Goal: Task Accomplishment & Management: Use online tool/utility

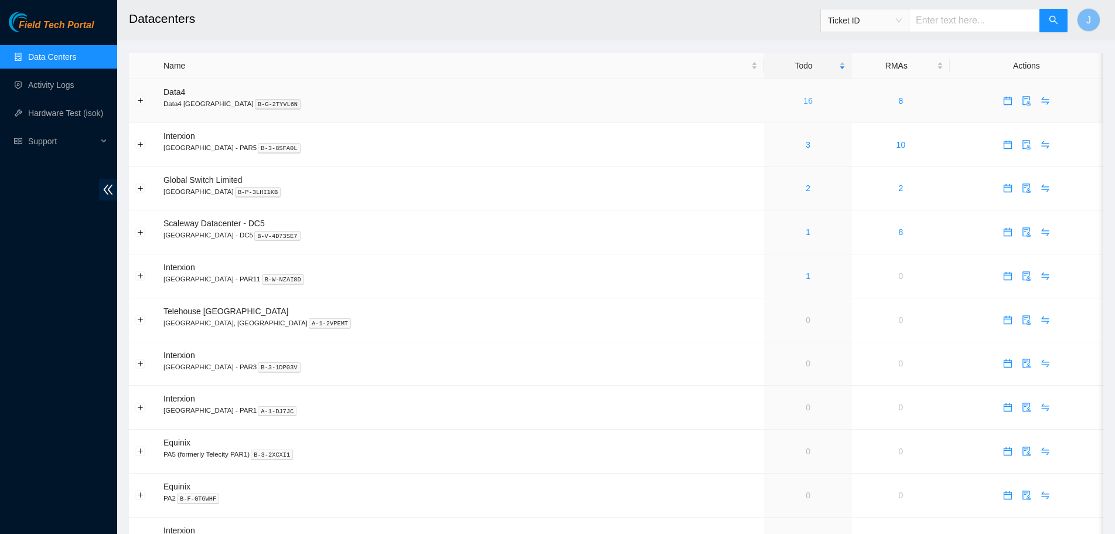
click at [803, 102] on link "16" at bounding box center [807, 100] width 9 height 9
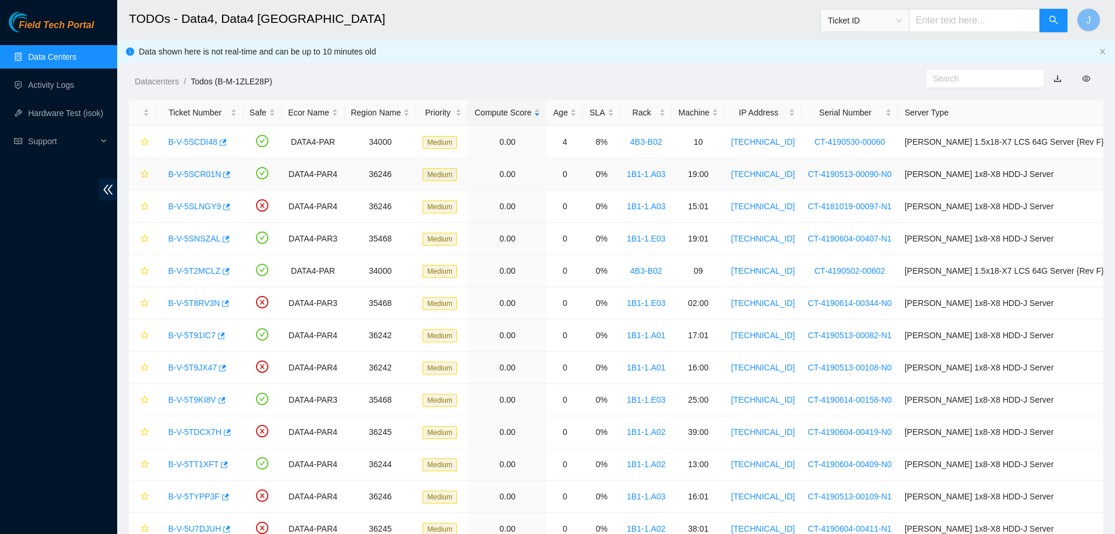
click at [209, 172] on link "B-V-5SCR01N" at bounding box center [194, 173] width 53 height 9
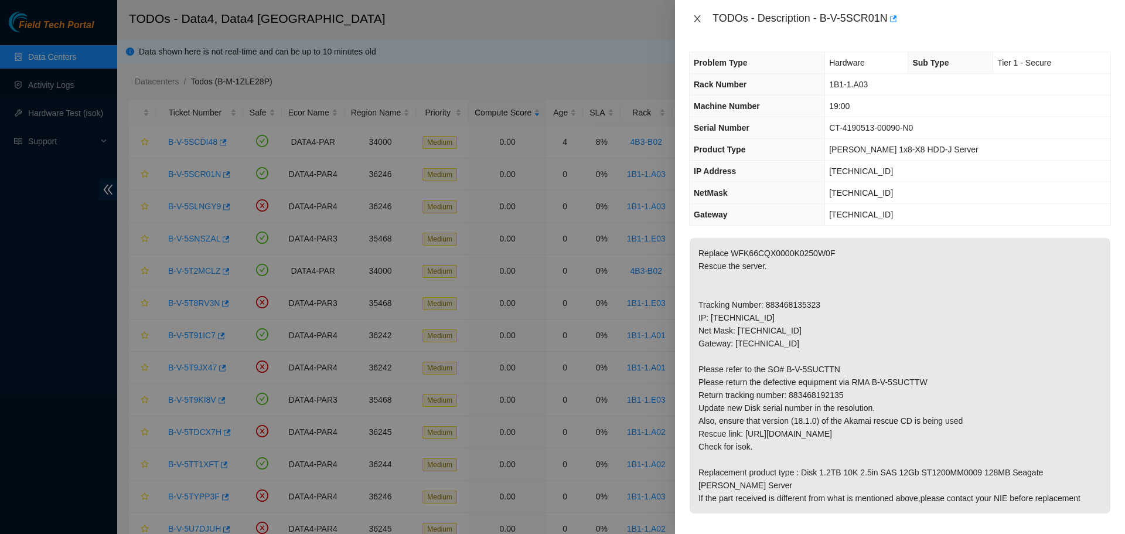
click at [696, 18] on icon "close" at bounding box center [696, 18] width 9 height 9
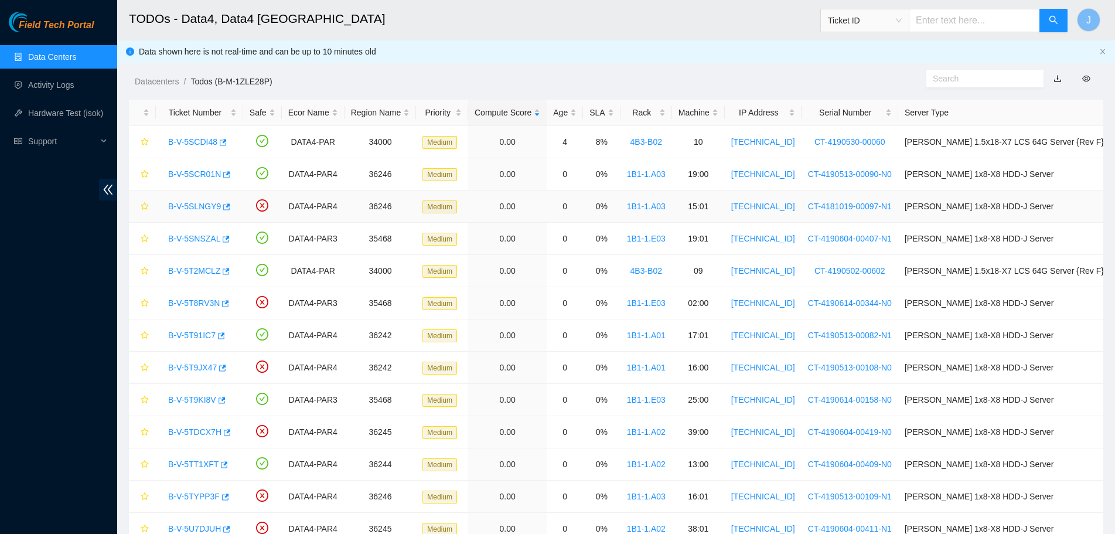
click at [205, 206] on link "B-V-5SLNGY9" at bounding box center [194, 206] width 53 height 9
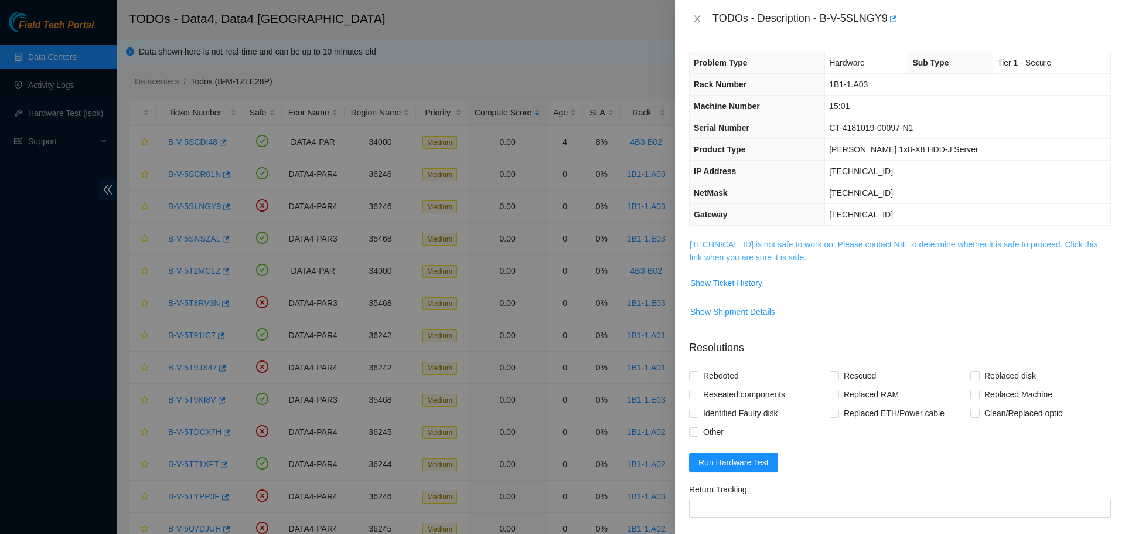
click at [759, 245] on link "[TECHNICAL_ID] is not safe to work on. Please contact NIE to determine whether …" at bounding box center [894, 251] width 408 height 22
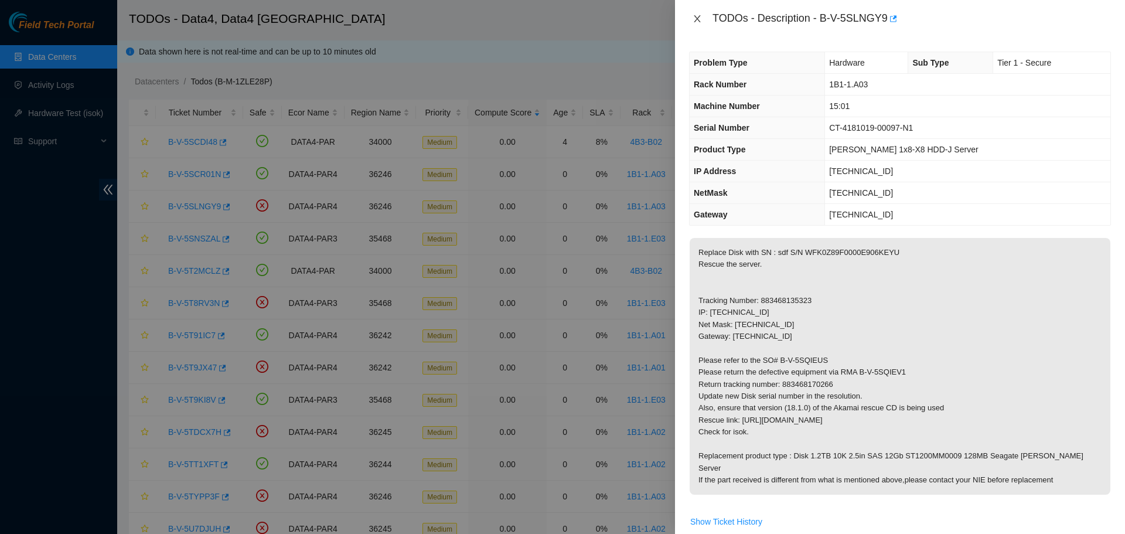
click at [695, 18] on icon "close" at bounding box center [696, 18] width 9 height 9
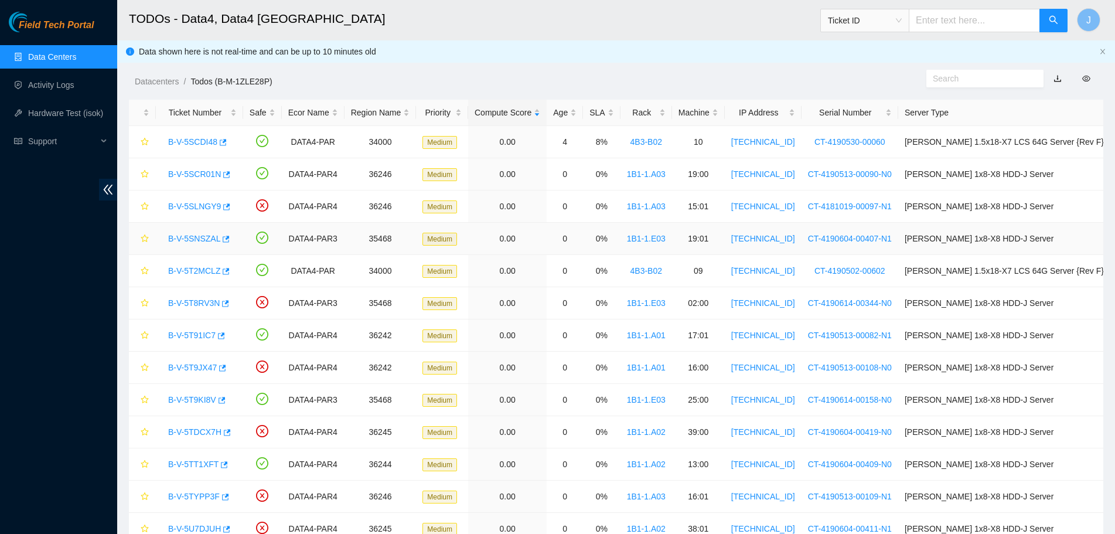
click at [198, 237] on link "B-V-5SNSZAL" at bounding box center [194, 238] width 52 height 9
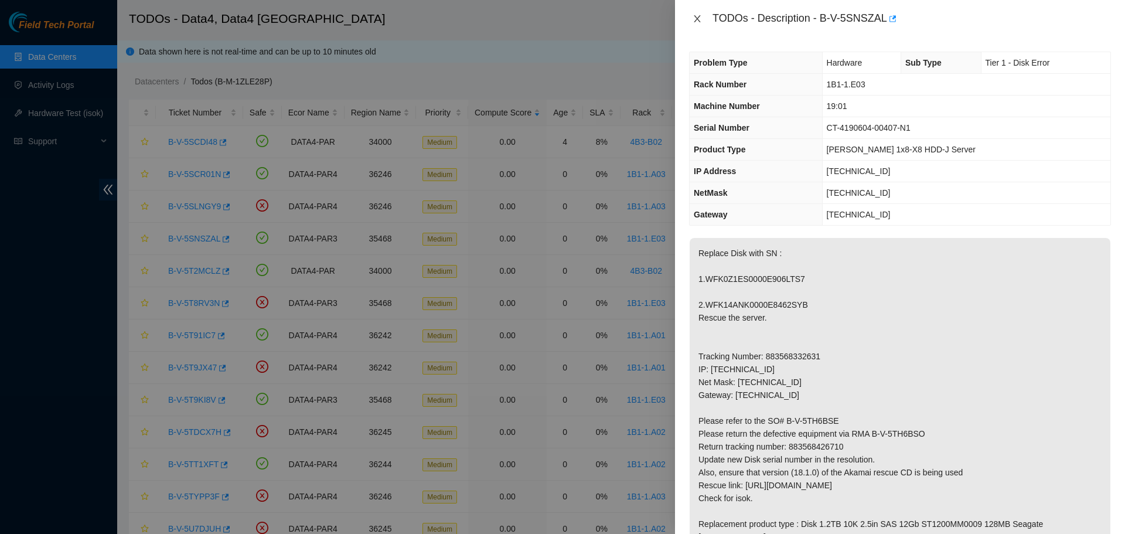
click at [696, 21] on icon "close" at bounding box center [697, 18] width 6 height 7
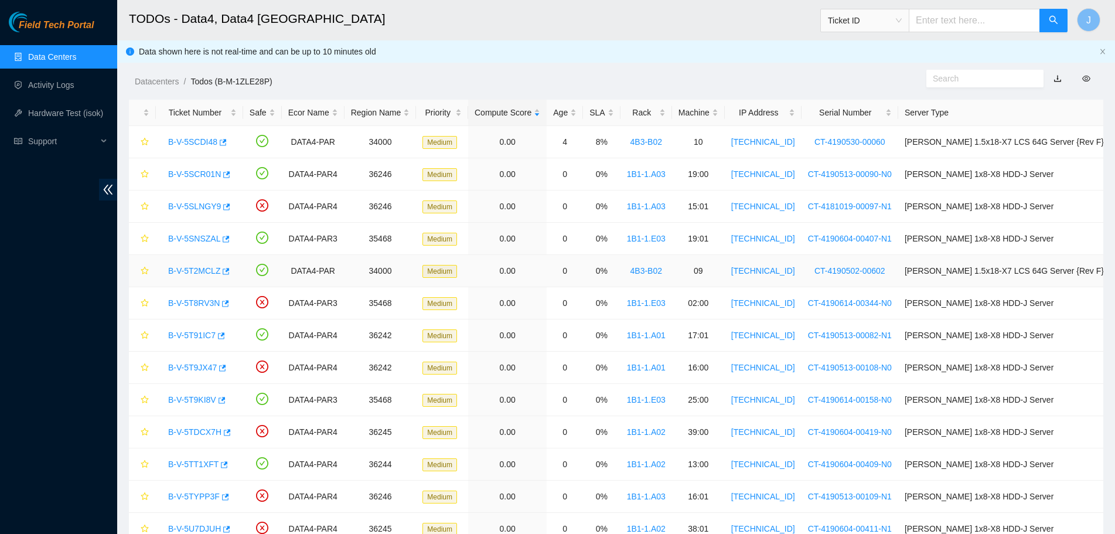
click at [193, 268] on link "B-V-5T2MCLZ" at bounding box center [194, 270] width 52 height 9
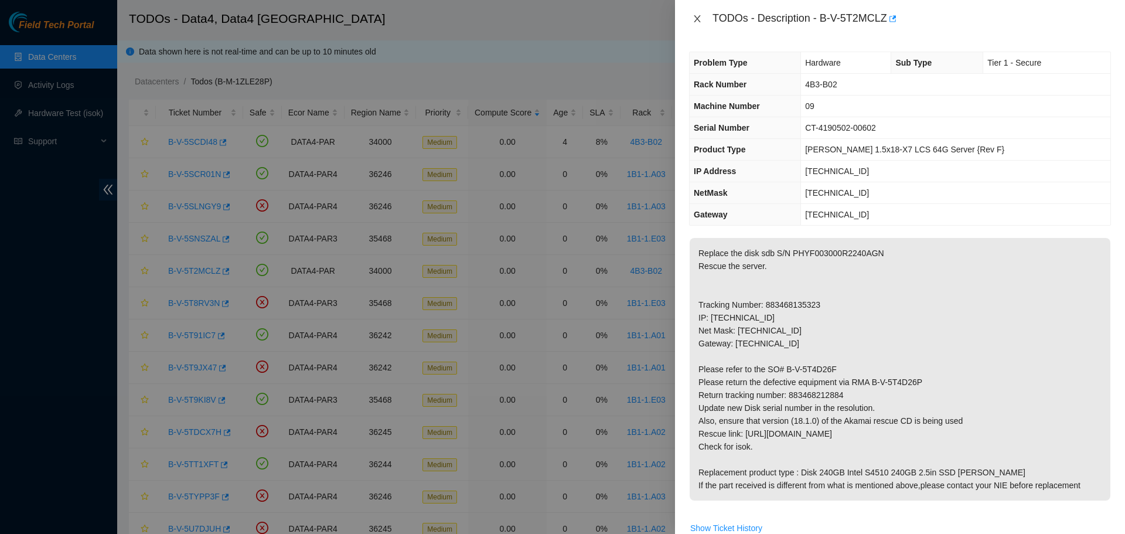
click at [698, 18] on icon "close" at bounding box center [697, 18] width 6 height 7
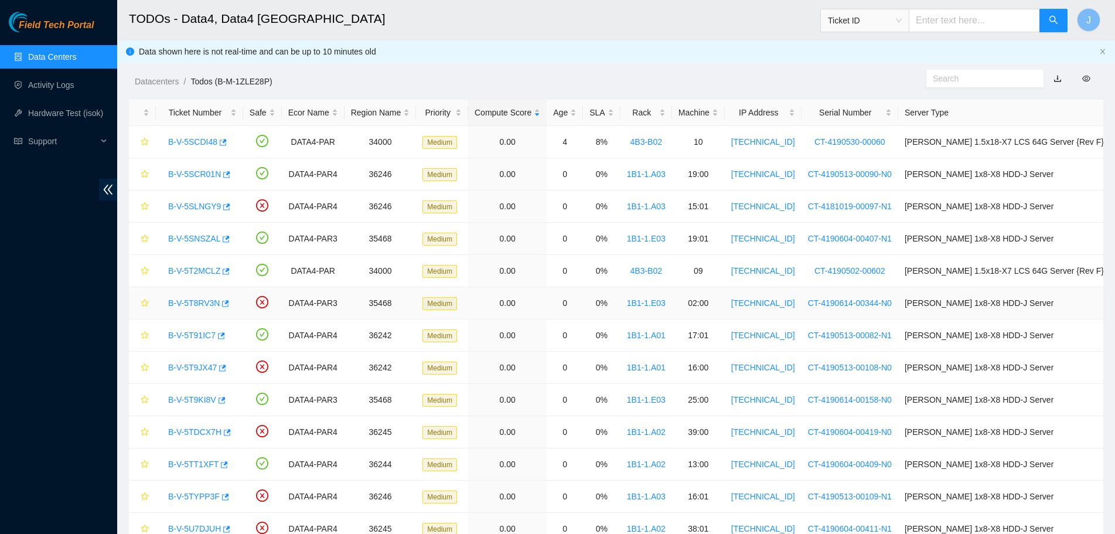
click at [187, 304] on link "B-V-5T8RV3N" at bounding box center [194, 302] width 52 height 9
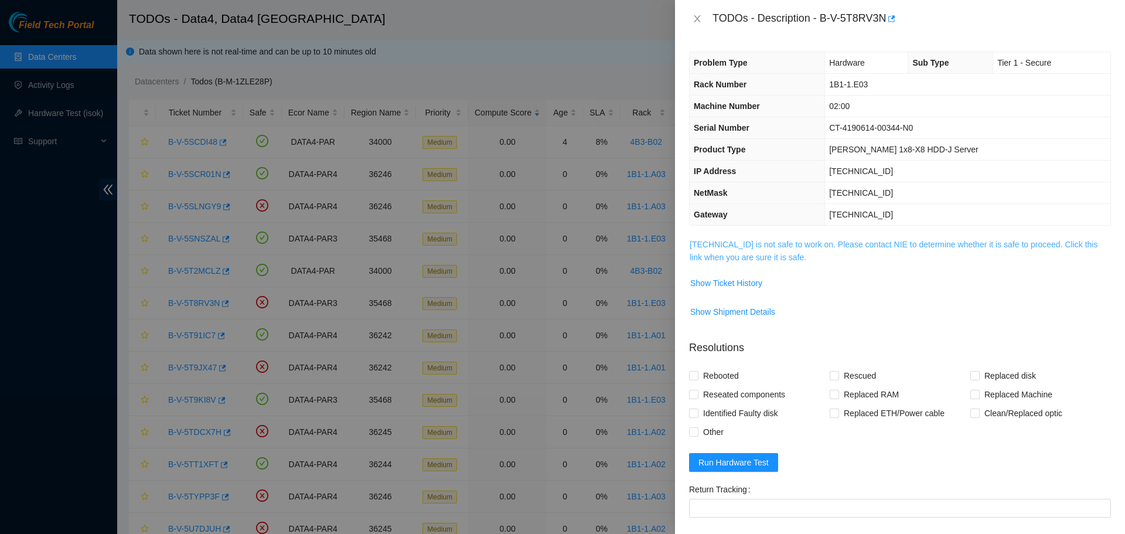
click at [717, 258] on link "[TECHNICAL_ID] is not safe to work on. Please contact NIE to determine whether …" at bounding box center [894, 251] width 408 height 22
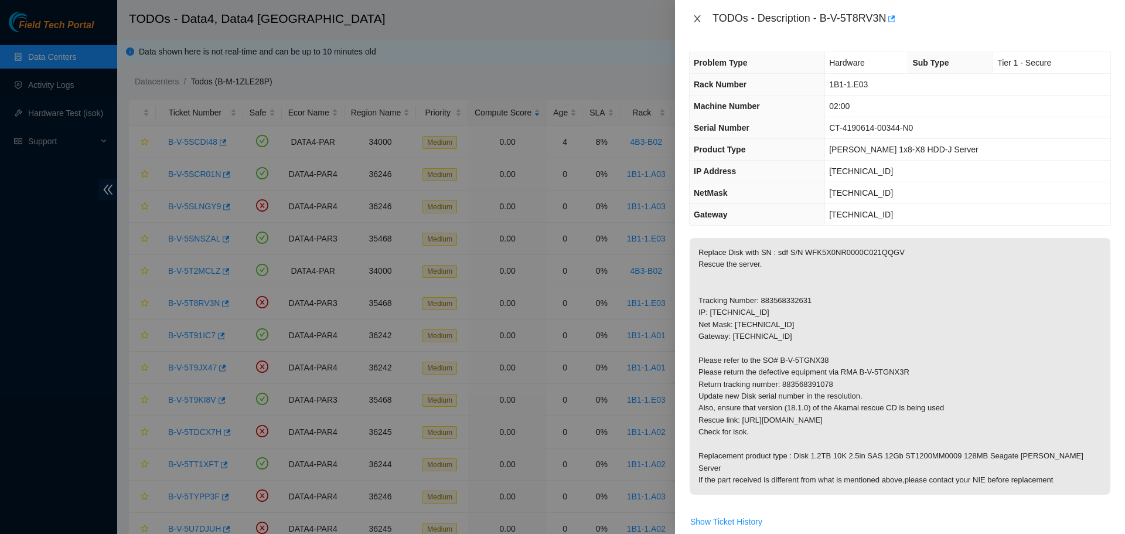
click at [695, 15] on icon "close" at bounding box center [696, 18] width 9 height 9
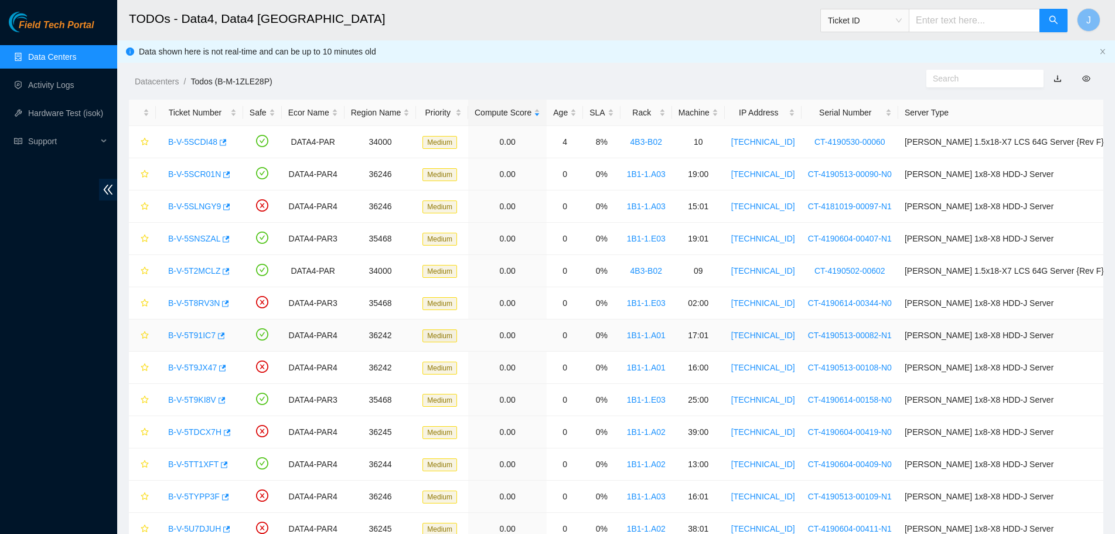
click at [187, 334] on link "B-V-5T91IC7" at bounding box center [191, 334] width 47 height 9
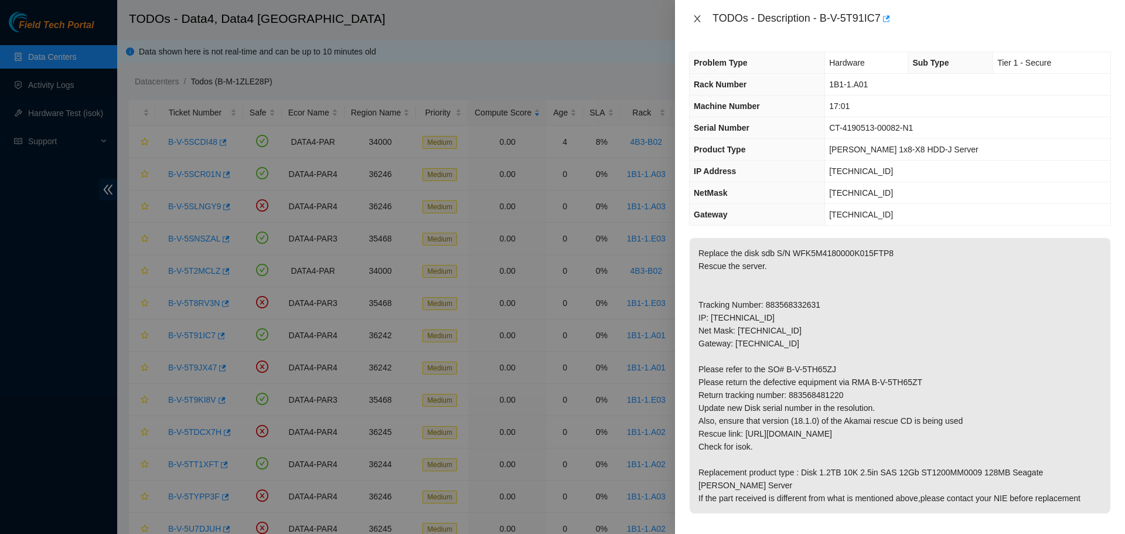
click at [691, 16] on button "Close" at bounding box center [697, 18] width 16 height 11
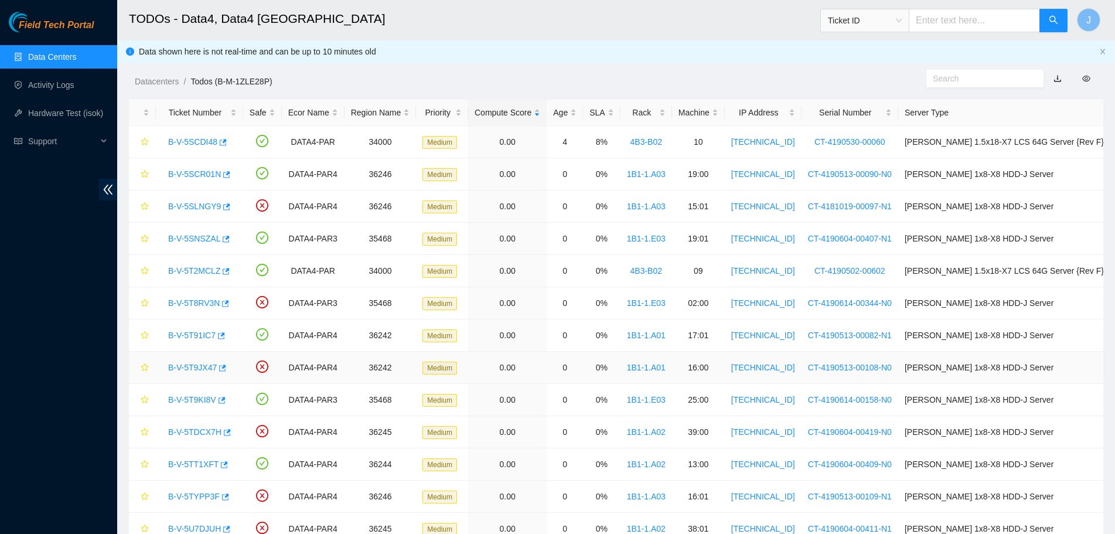
click at [199, 368] on link "B-V-5T9JX47" at bounding box center [192, 367] width 49 height 9
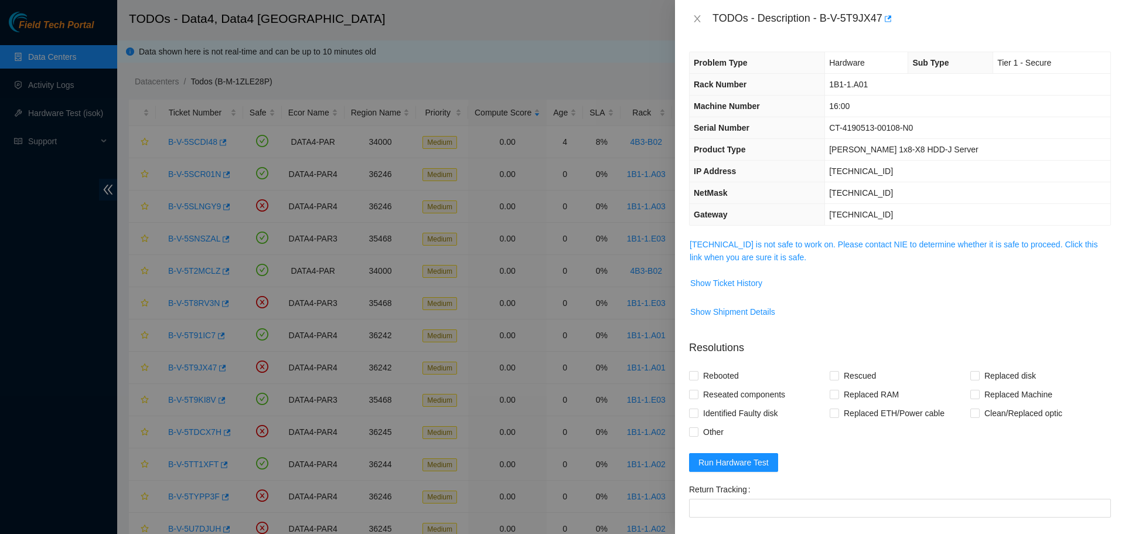
click at [735, 237] on div "Problem Type Hardware Sub Type Tier 1 - Secure Rack Number 1B1-1.A01 Machine Nu…" at bounding box center [900, 285] width 450 height 496
click at [735, 247] on link "[TECHNICAL_ID] is not safe to work on. Please contact NIE to determine whether …" at bounding box center [894, 251] width 408 height 22
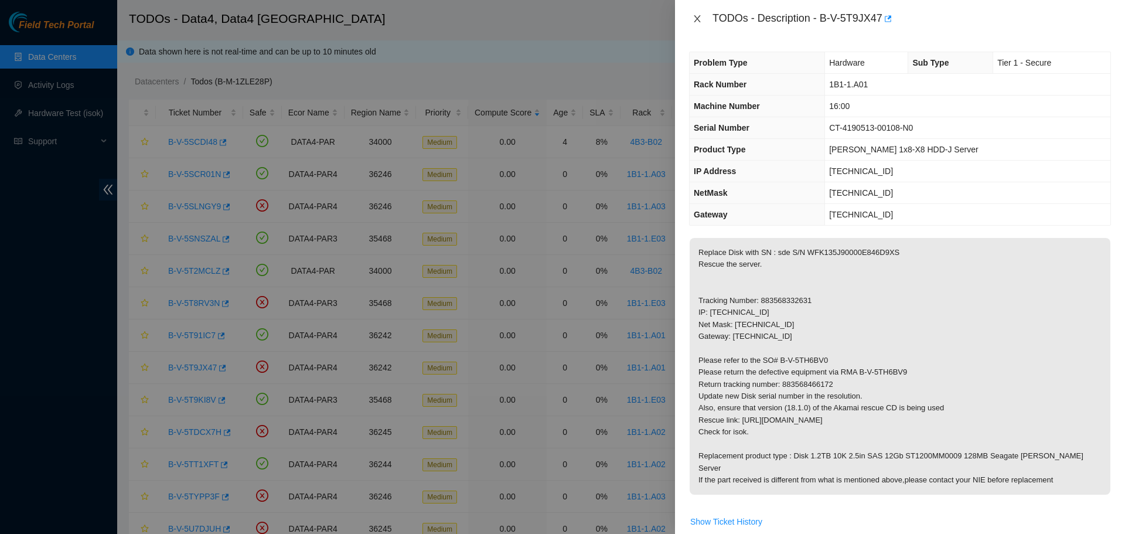
click at [698, 18] on icon "close" at bounding box center [697, 18] width 6 height 7
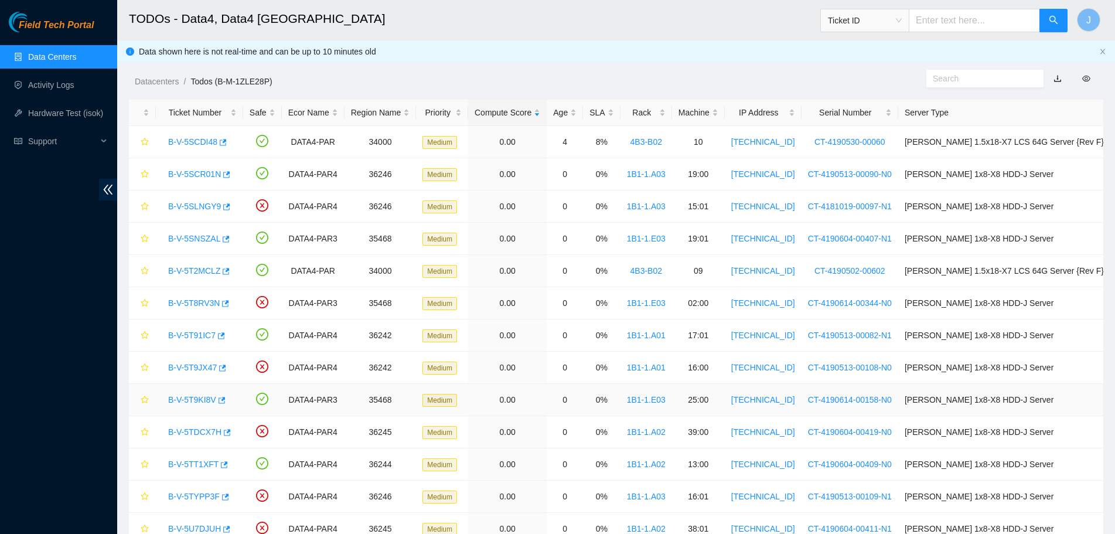
click at [193, 395] on link "B-V-5T9KI8V" at bounding box center [192, 399] width 48 height 9
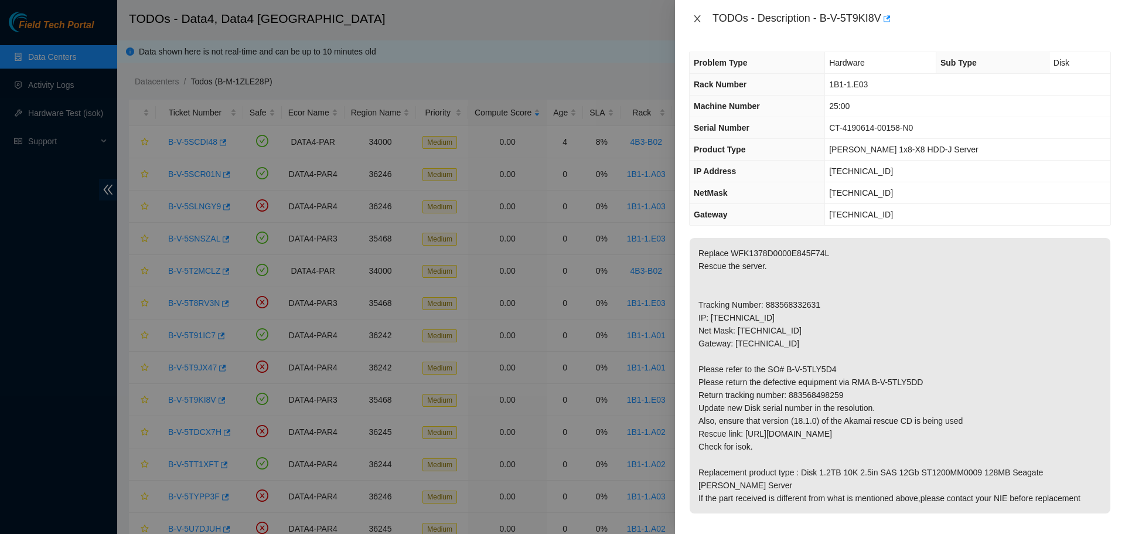
click at [699, 15] on icon "close" at bounding box center [696, 18] width 9 height 9
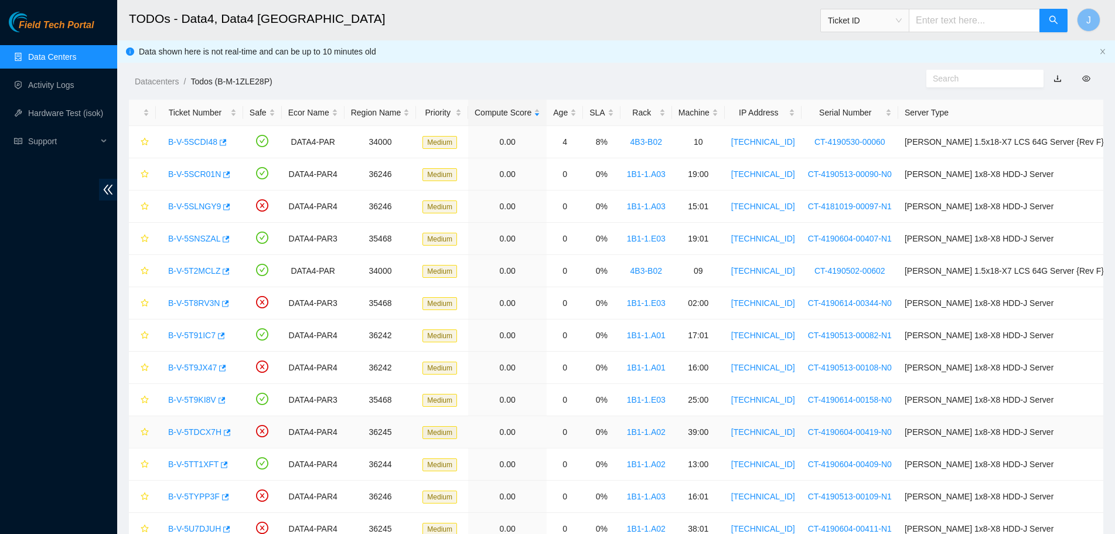
click at [197, 429] on link "B-V-5TDCX7H" at bounding box center [194, 431] width 53 height 9
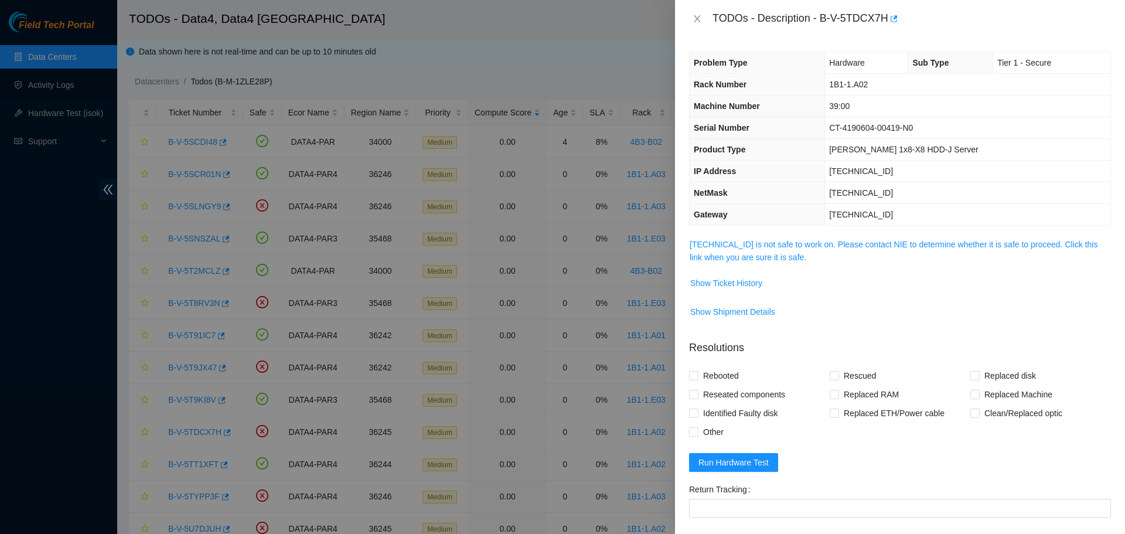
click at [757, 250] on span "[TECHNICAL_ID] is not safe to work on. Please contact NIE to determine whether …" at bounding box center [900, 251] width 421 height 26
click at [743, 244] on link "[TECHNICAL_ID] is not safe to work on. Please contact NIE to determine whether …" at bounding box center [894, 251] width 408 height 22
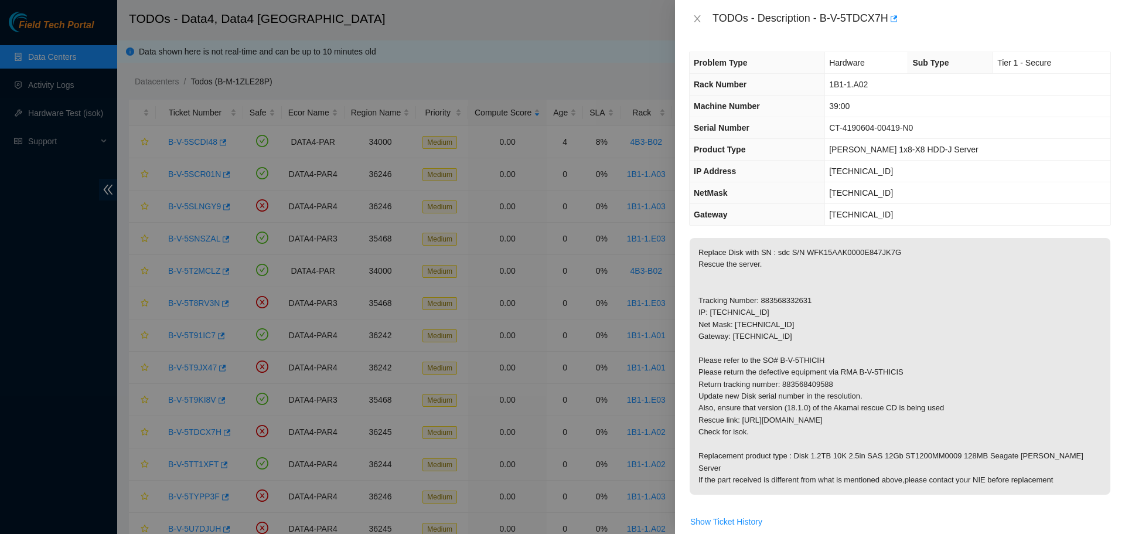
click at [697, 13] on div "TODOs - Description - B-V-5TDCX7H" at bounding box center [900, 18] width 422 height 19
click at [698, 17] on icon "close" at bounding box center [697, 18] width 6 height 7
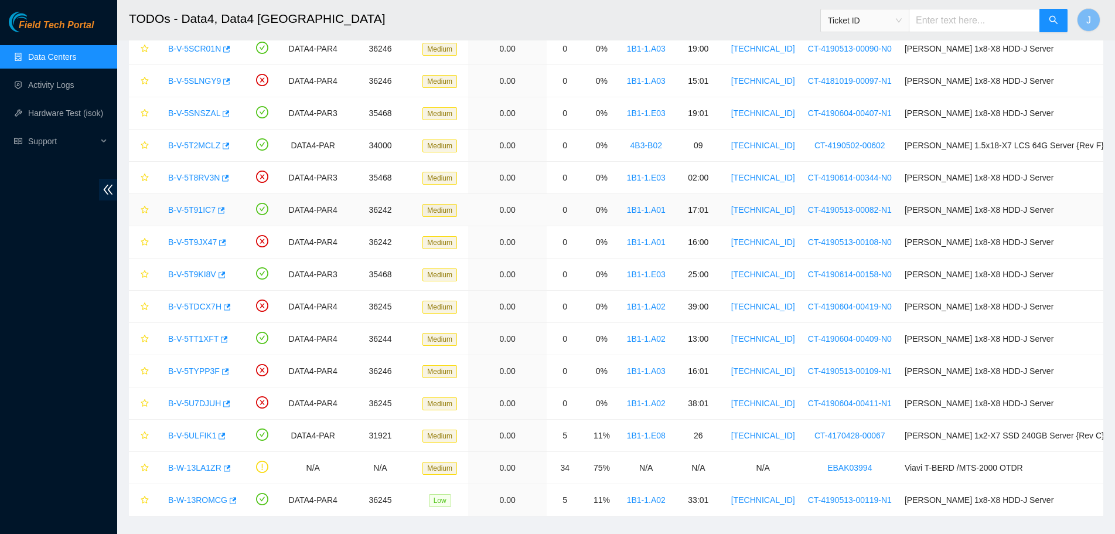
scroll to position [144, 0]
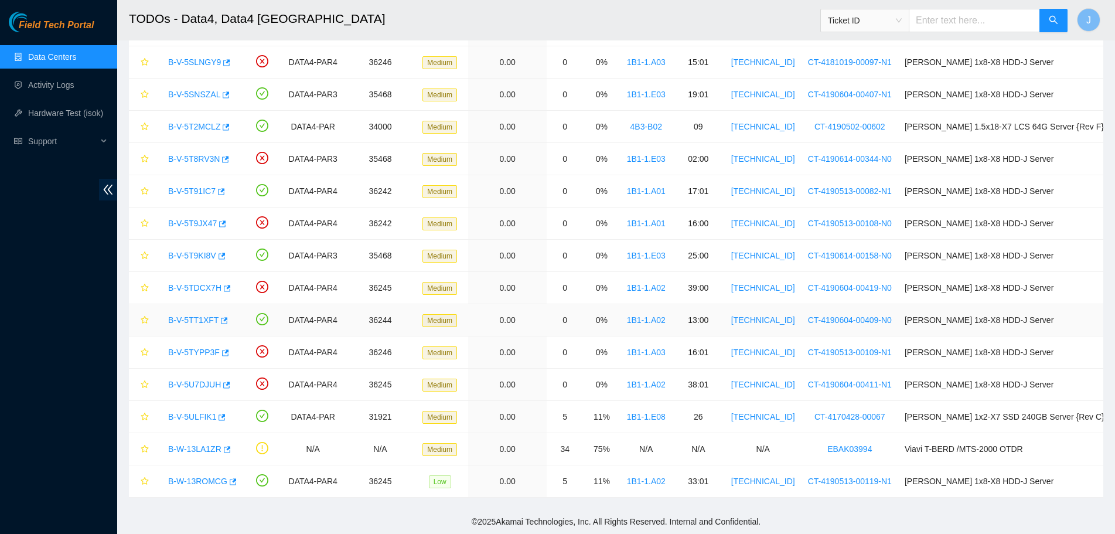
click at [198, 323] on link "B-V-5TT1XFT" at bounding box center [193, 319] width 50 height 9
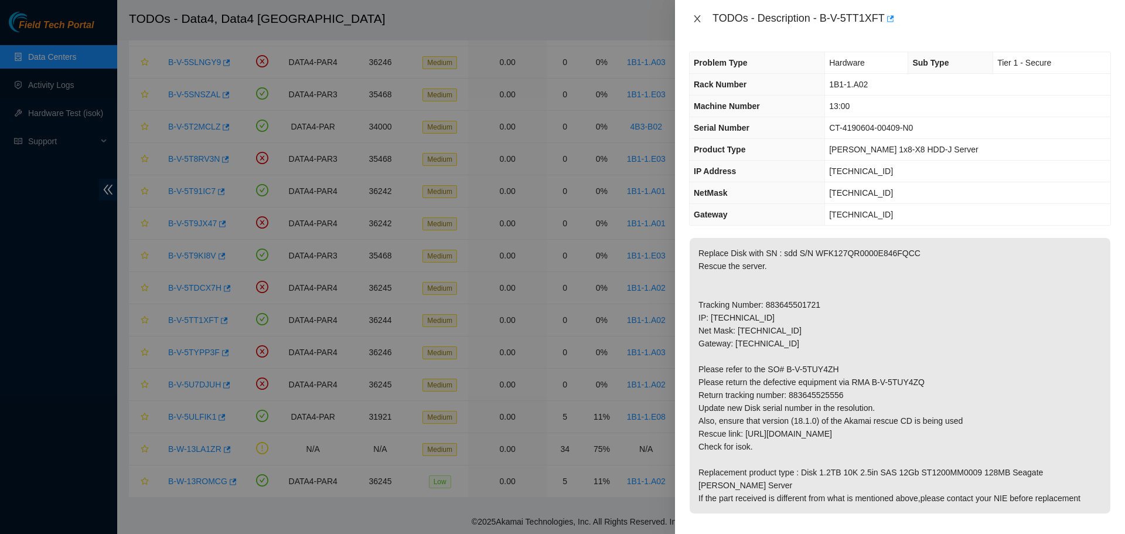
click at [695, 18] on icon "close" at bounding box center [696, 18] width 9 height 9
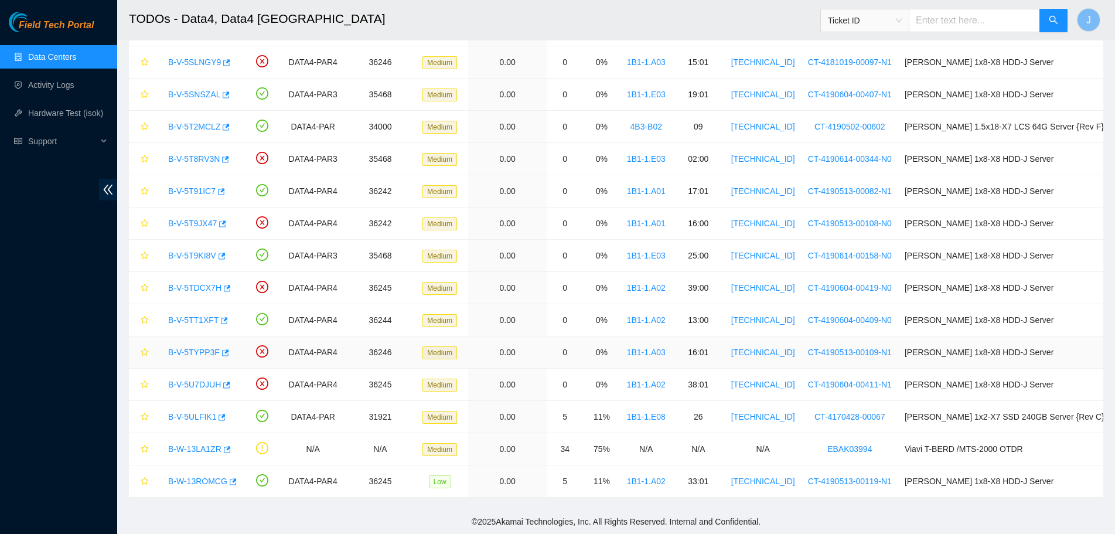
click at [199, 350] on link "B-V-5TYPP3F" at bounding box center [194, 351] width 52 height 9
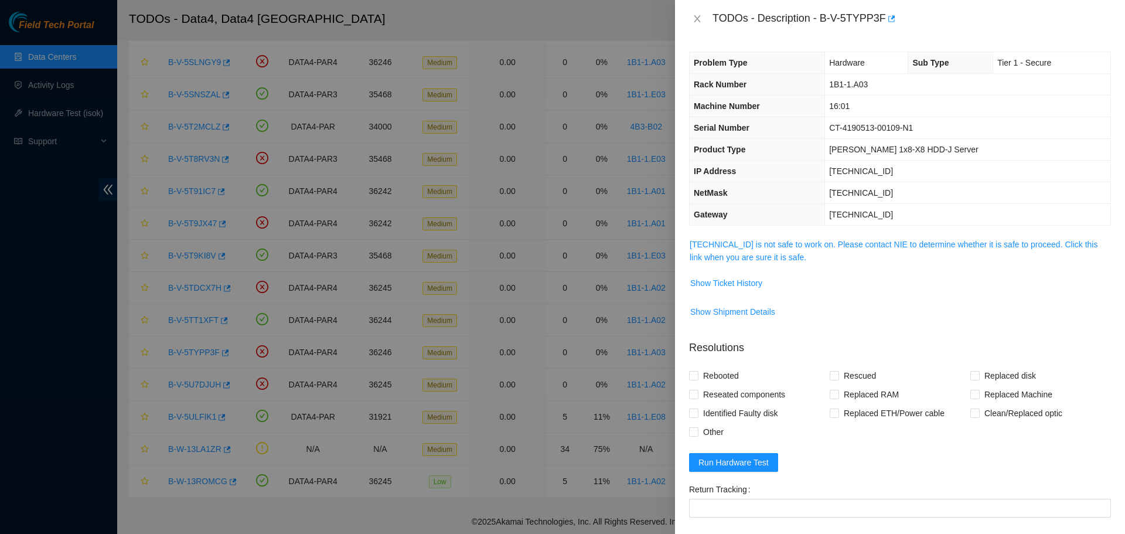
click at [753, 265] on td "[TECHNICAL_ID] is not safe to work on. Please contact NIE to determine whether …" at bounding box center [900, 255] width 422 height 36
click at [744, 258] on link "[TECHNICAL_ID] is not safe to work on. Please contact NIE to determine whether …" at bounding box center [894, 251] width 408 height 22
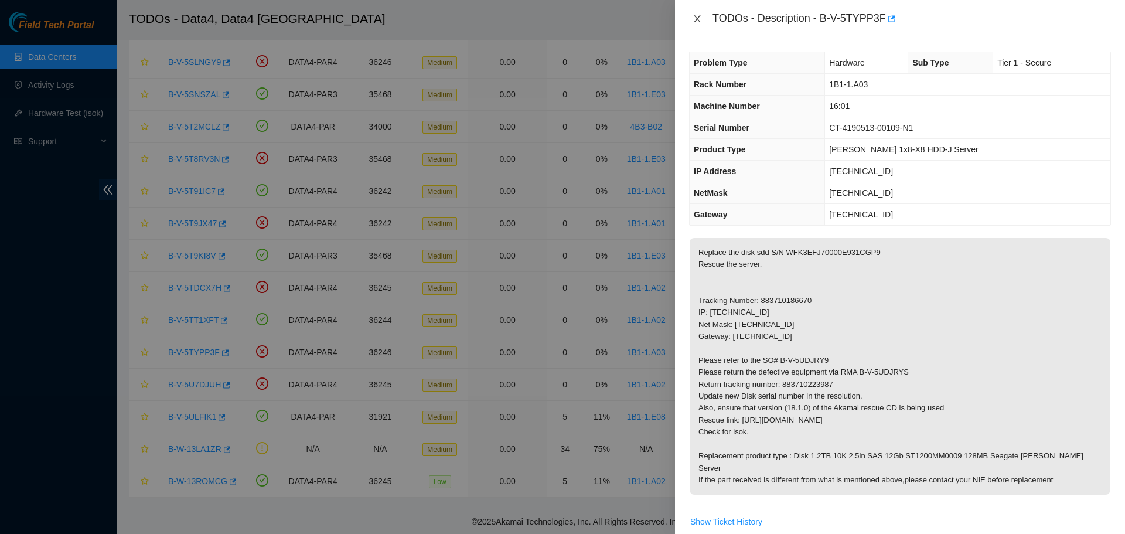
click at [698, 18] on icon "close" at bounding box center [697, 18] width 6 height 7
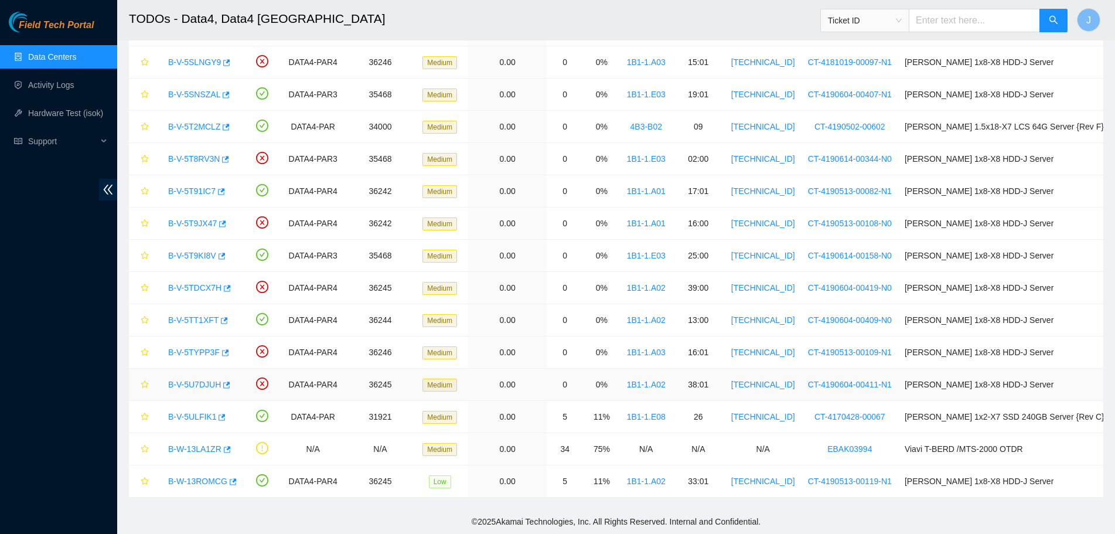
click at [197, 388] on link "B-V-5U7DJUH" at bounding box center [194, 384] width 53 height 9
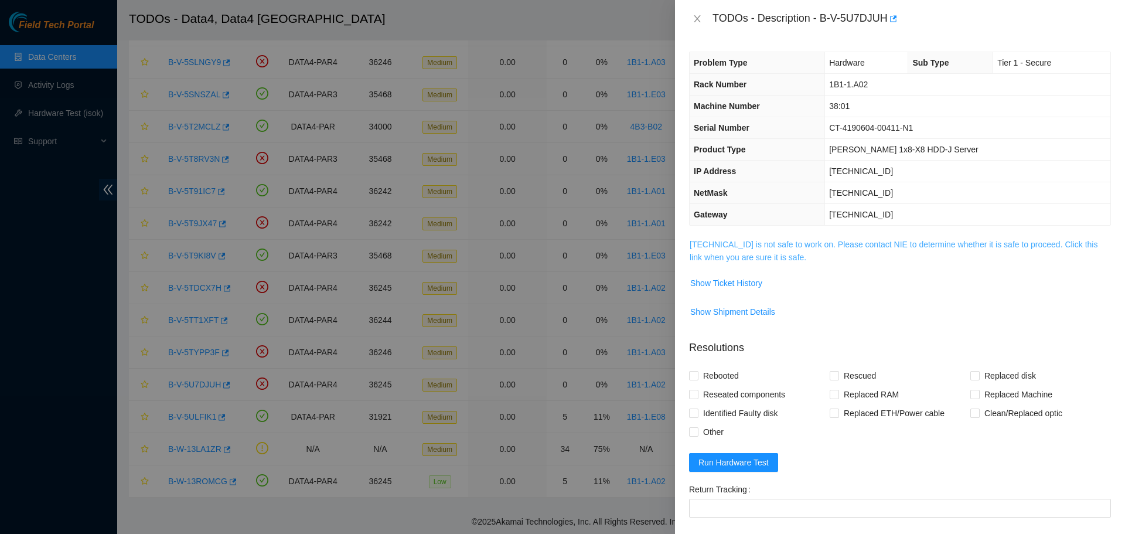
click at [721, 244] on link "[TECHNICAL_ID] is not safe to work on. Please contact NIE to determine whether …" at bounding box center [894, 251] width 408 height 22
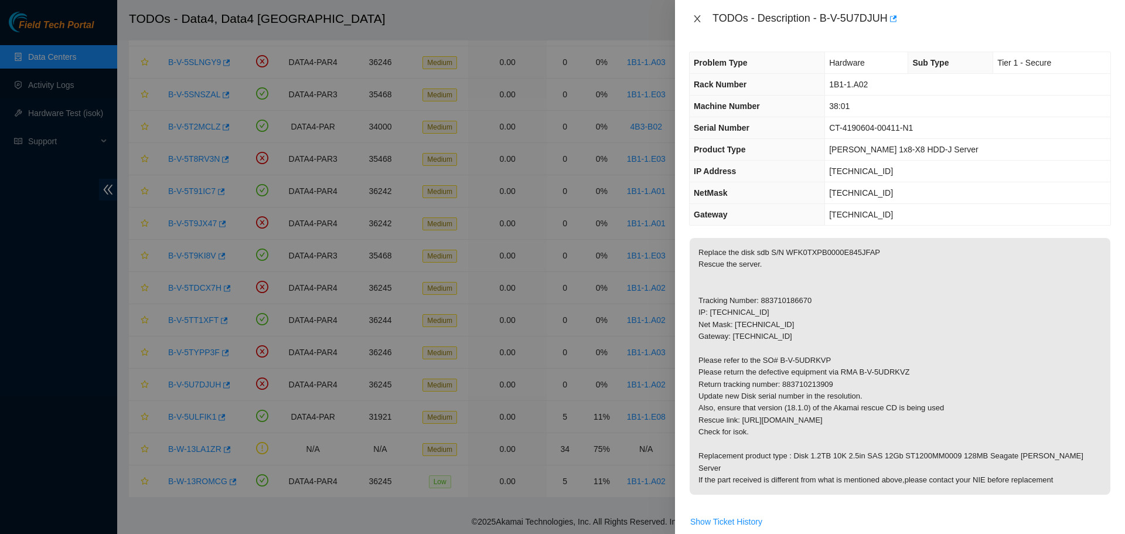
click at [698, 21] on icon "close" at bounding box center [697, 18] width 6 height 7
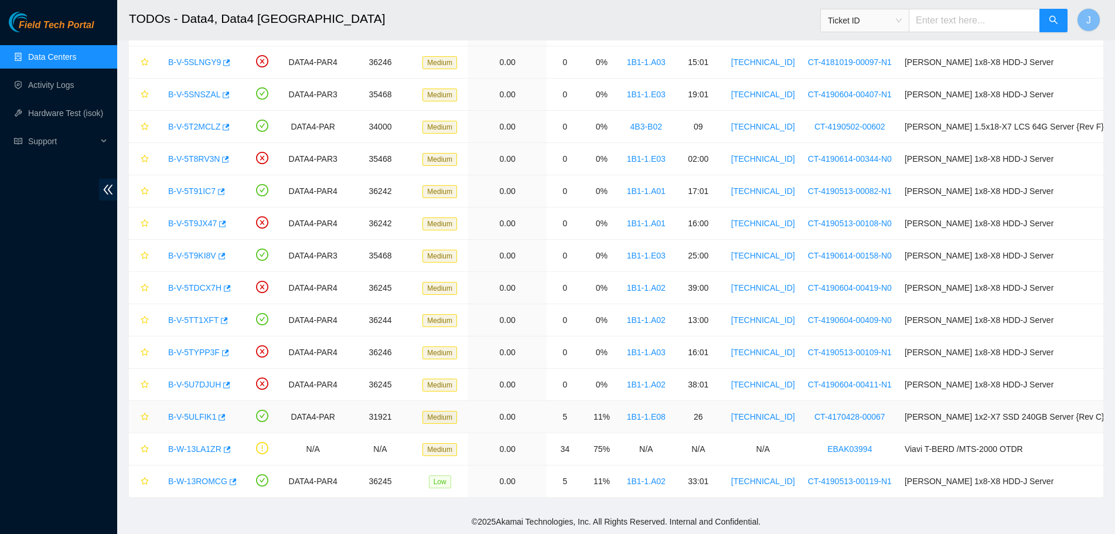
click at [185, 415] on link "B-V-5ULFIK1" at bounding box center [192, 416] width 48 height 9
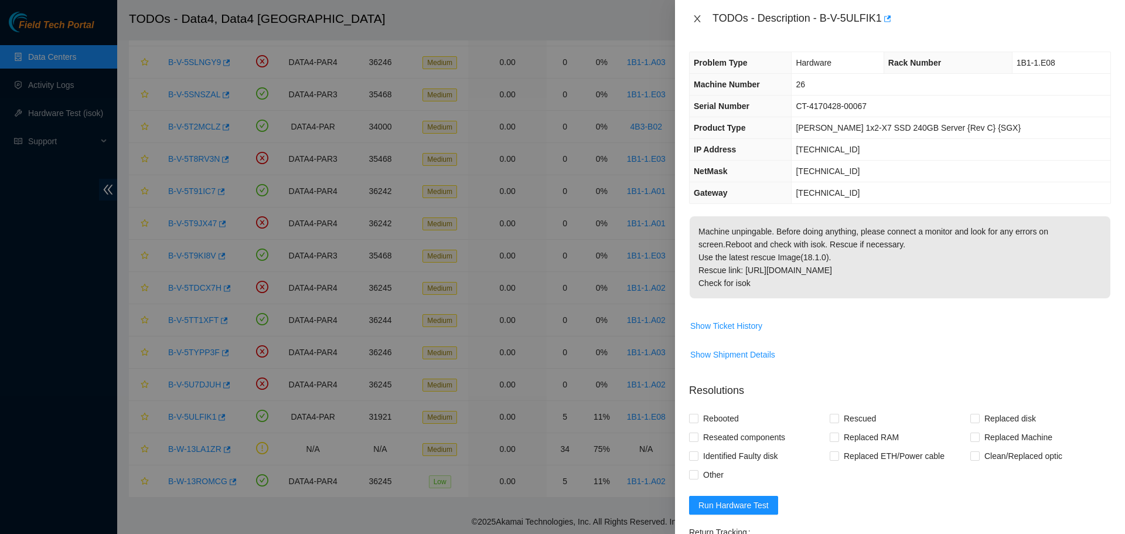
click at [696, 15] on icon "close" at bounding box center [696, 18] width 9 height 9
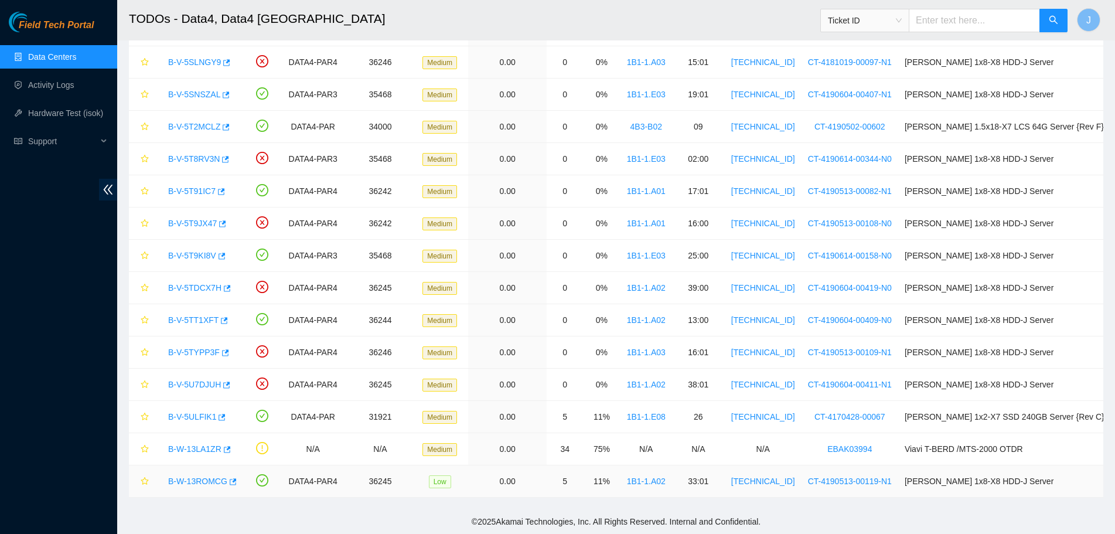
click at [210, 480] on link "B-W-13ROMCG" at bounding box center [197, 480] width 59 height 9
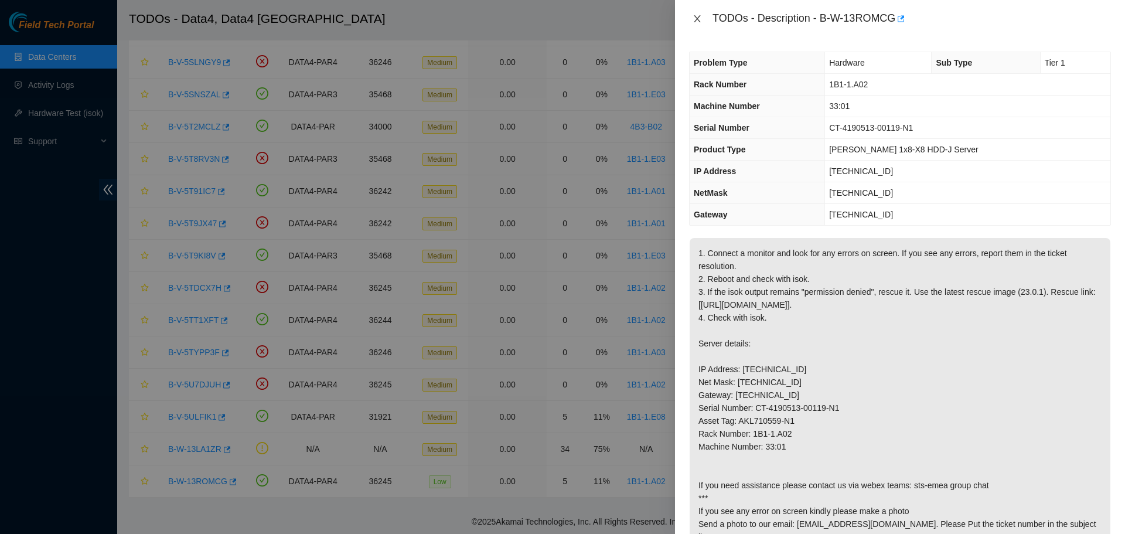
click at [697, 19] on icon "close" at bounding box center [696, 18] width 9 height 9
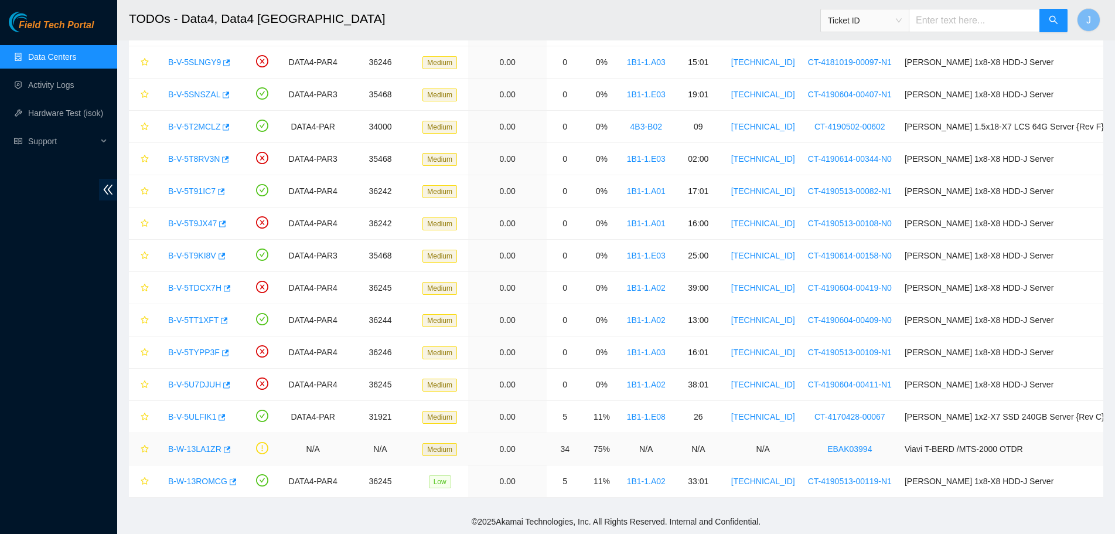
click at [199, 446] on link "B-W-13LA1ZR" at bounding box center [194, 448] width 53 height 9
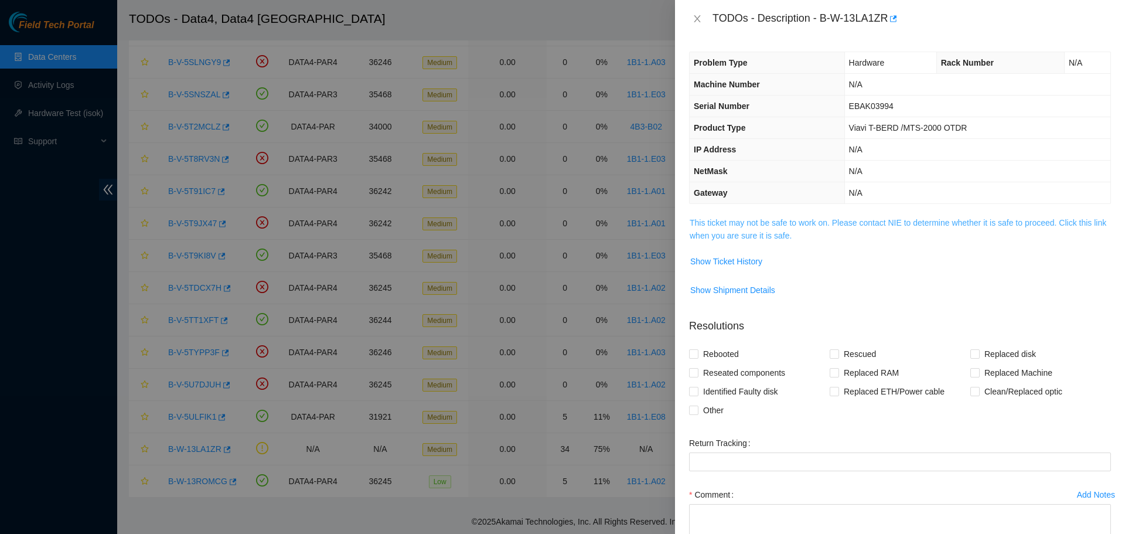
click at [709, 230] on link "This ticket may not be safe to work on. Please contact NIE to determine whether…" at bounding box center [898, 229] width 417 height 22
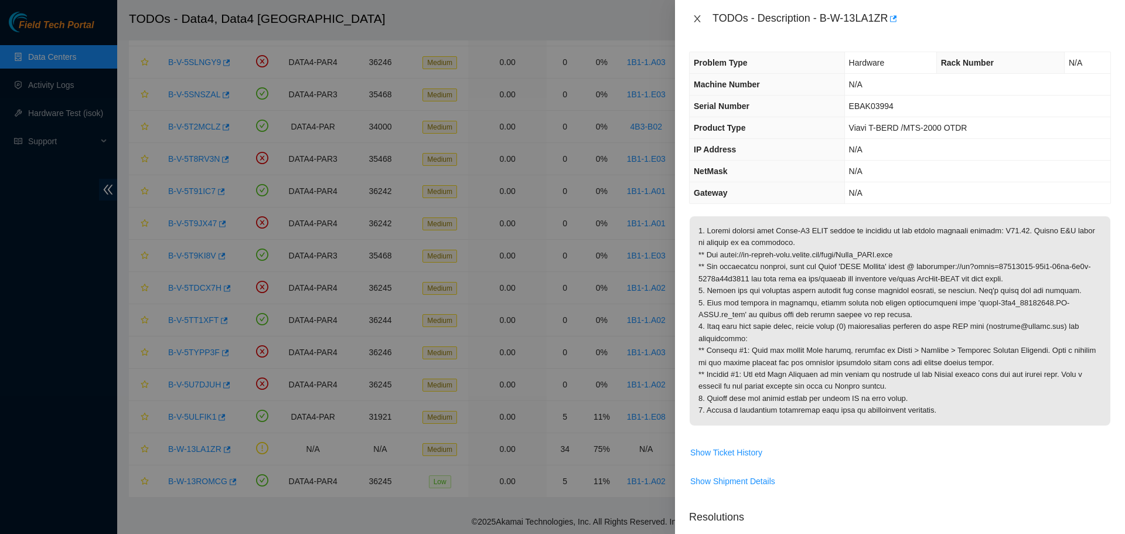
click at [697, 17] on icon "close" at bounding box center [696, 18] width 9 height 9
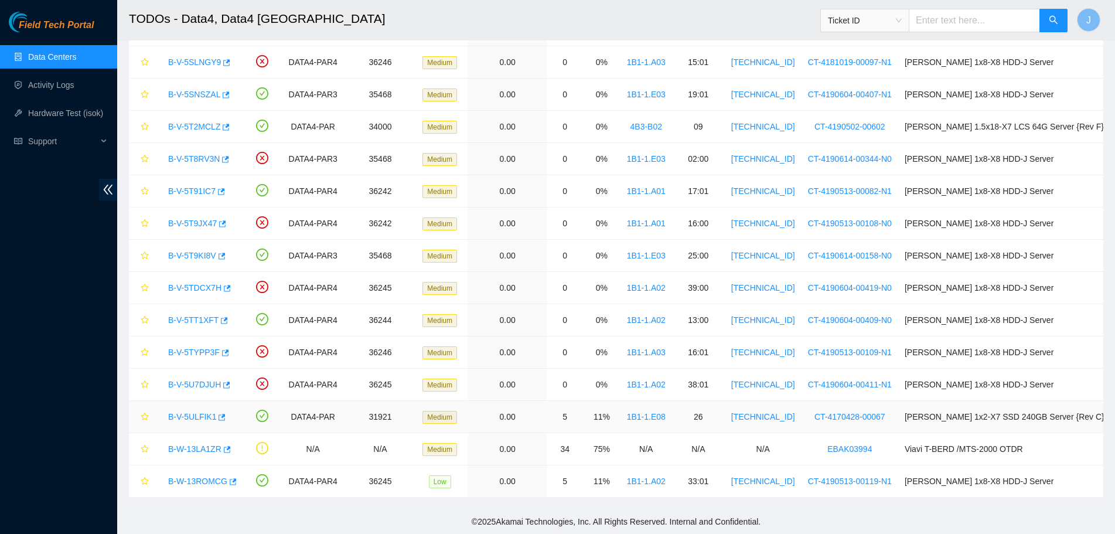
scroll to position [0, 0]
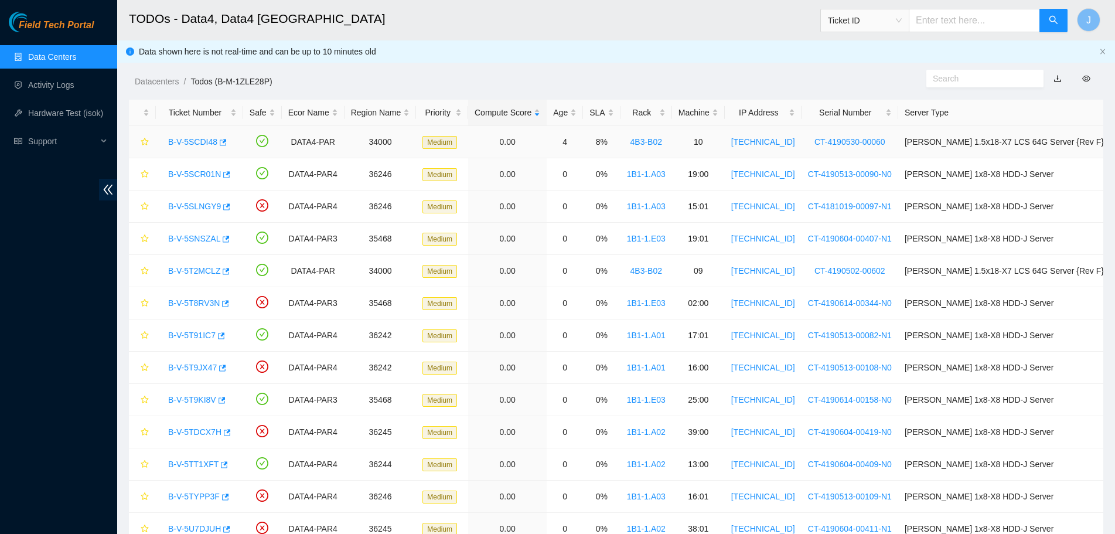
click at [187, 137] on link "B-V-5SCDI48" at bounding box center [192, 141] width 49 height 9
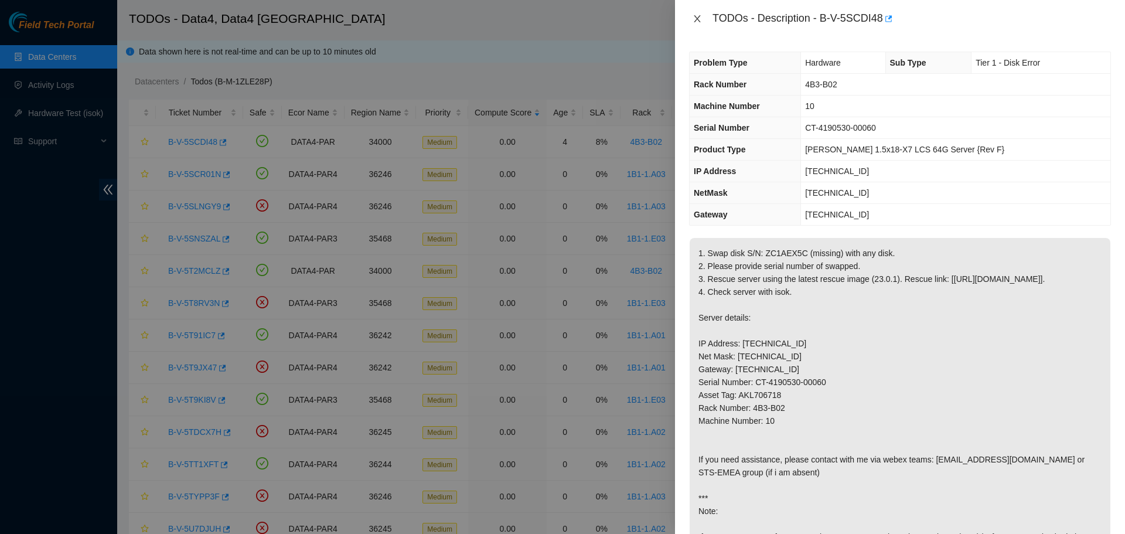
click at [699, 19] on icon "close" at bounding box center [696, 18] width 9 height 9
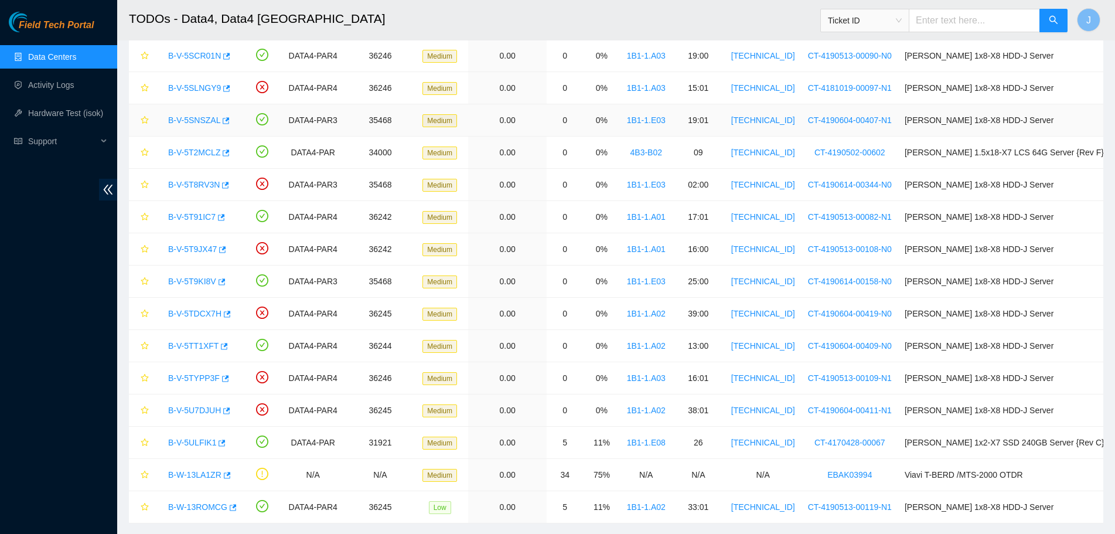
scroll to position [144, 0]
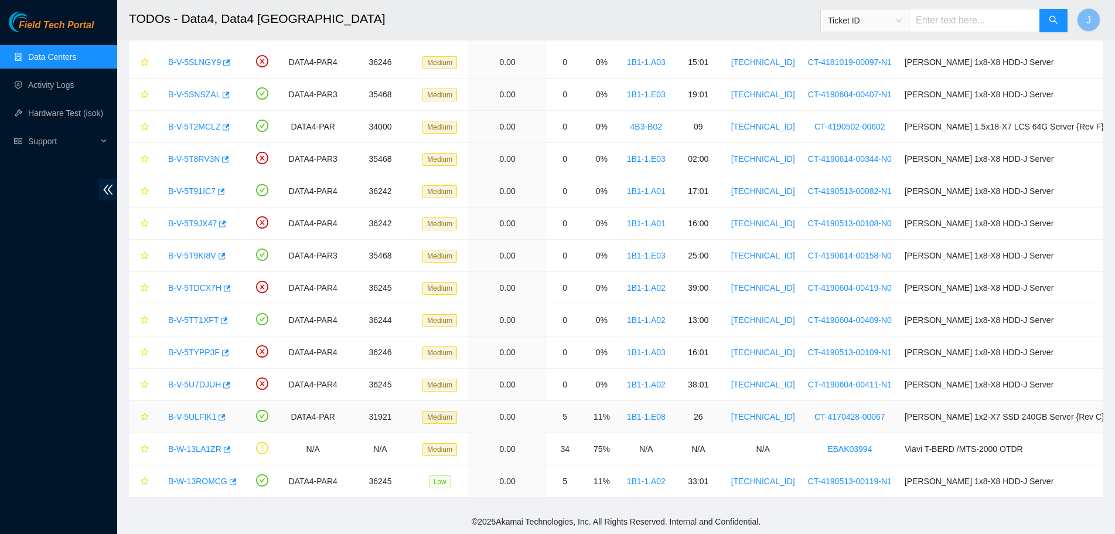
click at [196, 414] on link "B-V-5ULFIK1" at bounding box center [192, 416] width 48 height 9
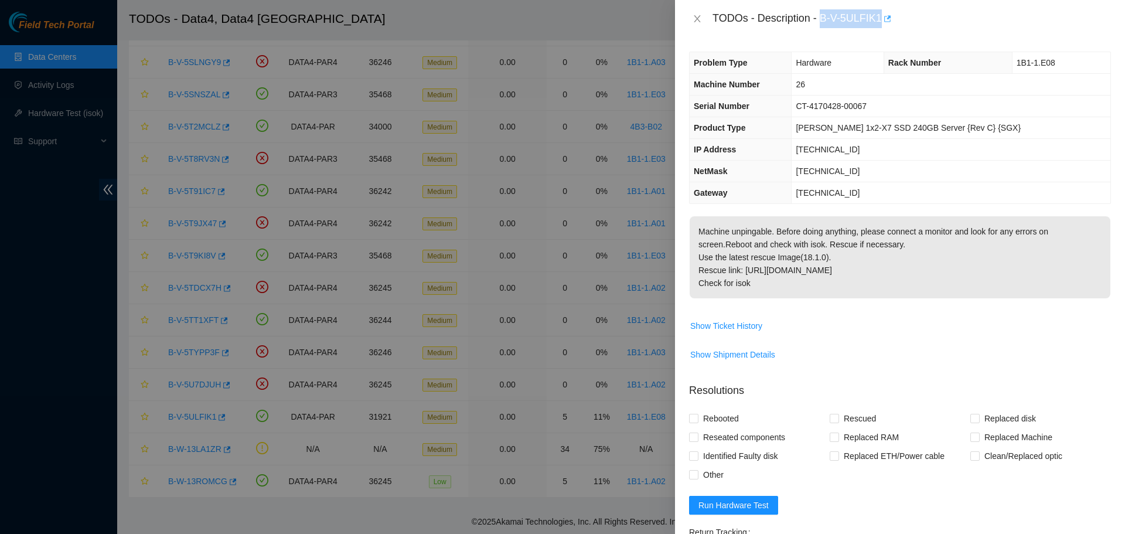
drag, startPoint x: 821, startPoint y: 15, endPoint x: 883, endPoint y: 15, distance: 62.1
click at [883, 15] on div "TODOs - Description - B-V-5ULFIK1" at bounding box center [911, 18] width 398 height 19
copy div "B-V-5ULFIK1"
drag, startPoint x: 695, startPoint y: 19, endPoint x: 223, endPoint y: 480, distance: 659.9
click at [223, 480] on div at bounding box center [562, 267] width 1125 height 534
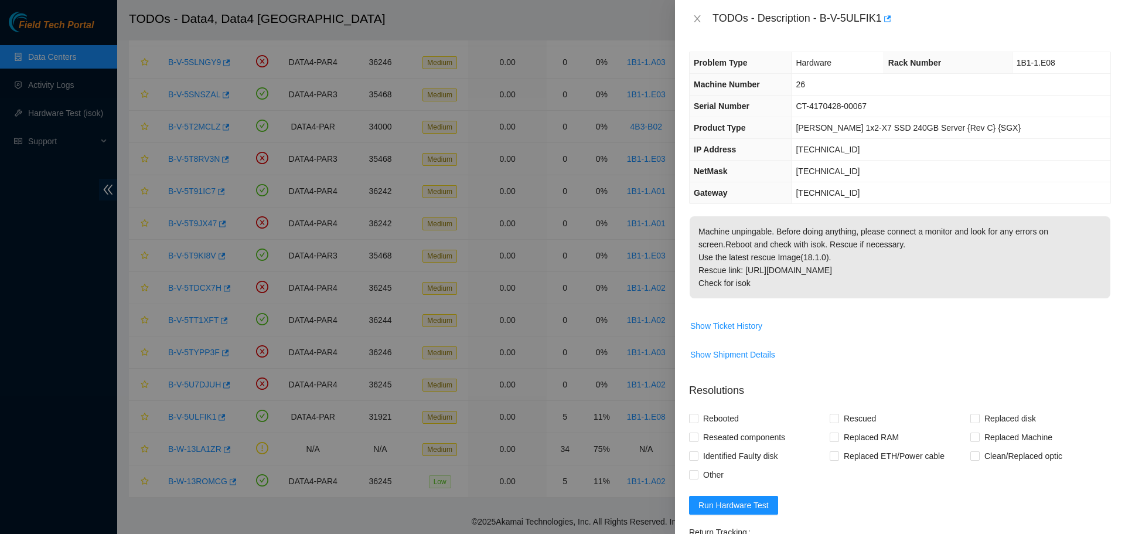
click at [223, 480] on div at bounding box center [562, 267] width 1125 height 534
click at [694, 21] on icon "close" at bounding box center [696, 18] width 9 height 9
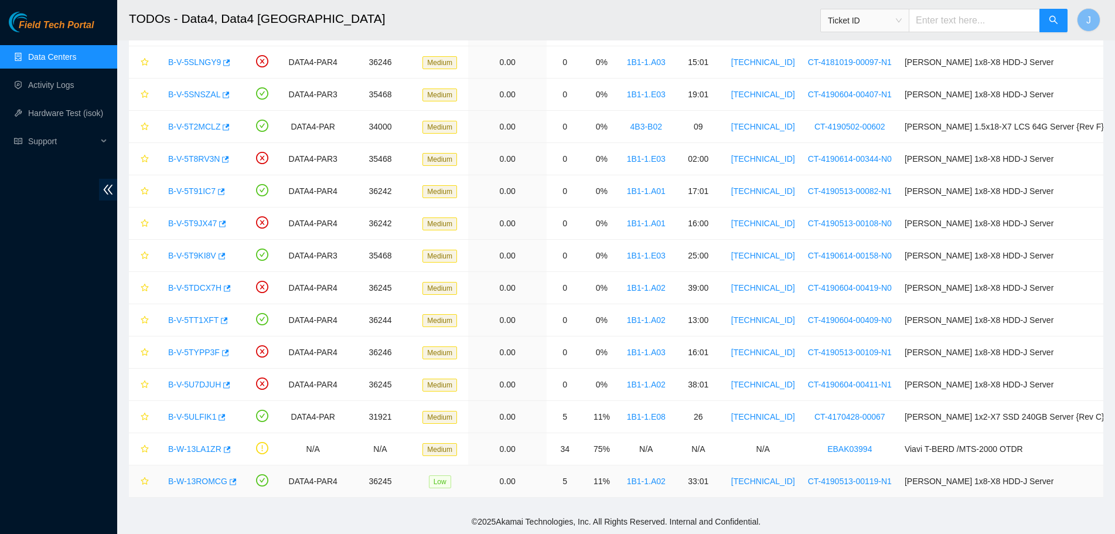
click at [206, 478] on link "B-W-13ROMCG" at bounding box center [197, 480] width 59 height 9
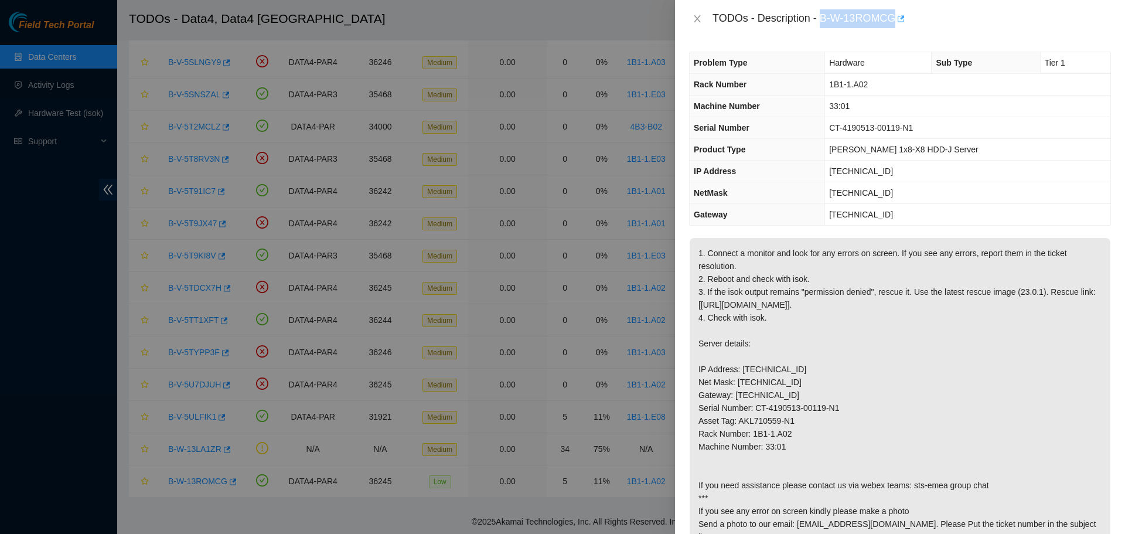
drag, startPoint x: 823, startPoint y: 16, endPoint x: 897, endPoint y: 18, distance: 75.0
click at [897, 18] on div "TODOs - Description - B-W-13ROMCG" at bounding box center [911, 18] width 398 height 19
copy div "B-W-13ROMCG"
click at [697, 15] on icon "close" at bounding box center [696, 18] width 9 height 9
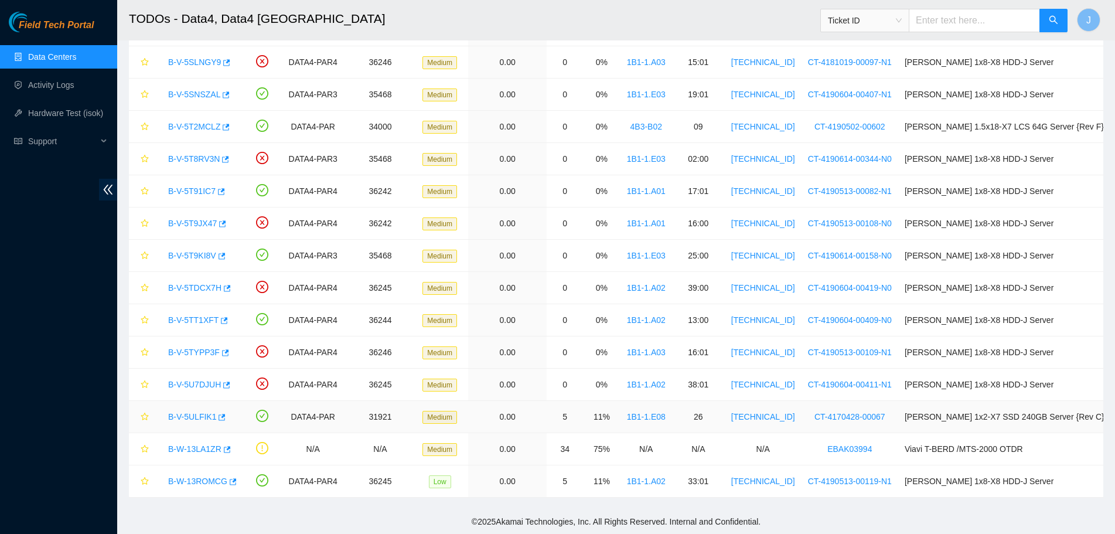
click at [194, 419] on link "B-V-5ULFIK1" at bounding box center [192, 416] width 48 height 9
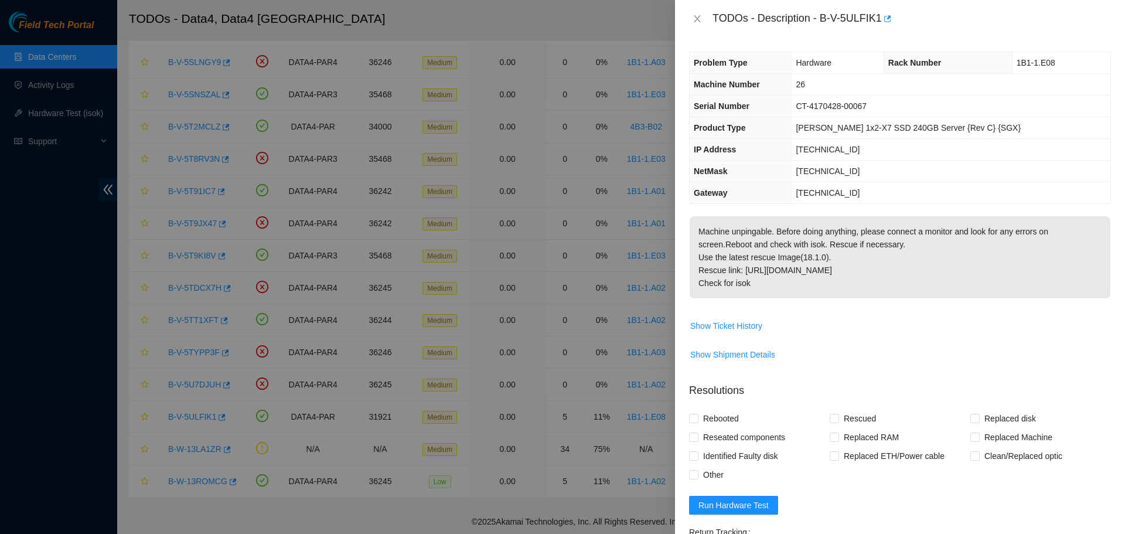
click at [696, 11] on div "TODOs - Description - B-V-5ULFIK1" at bounding box center [900, 18] width 422 height 19
click at [696, 12] on div "TODOs - Description - B-V-5ULFIK1" at bounding box center [900, 18] width 422 height 19
click at [696, 22] on icon "close" at bounding box center [696, 18] width 9 height 9
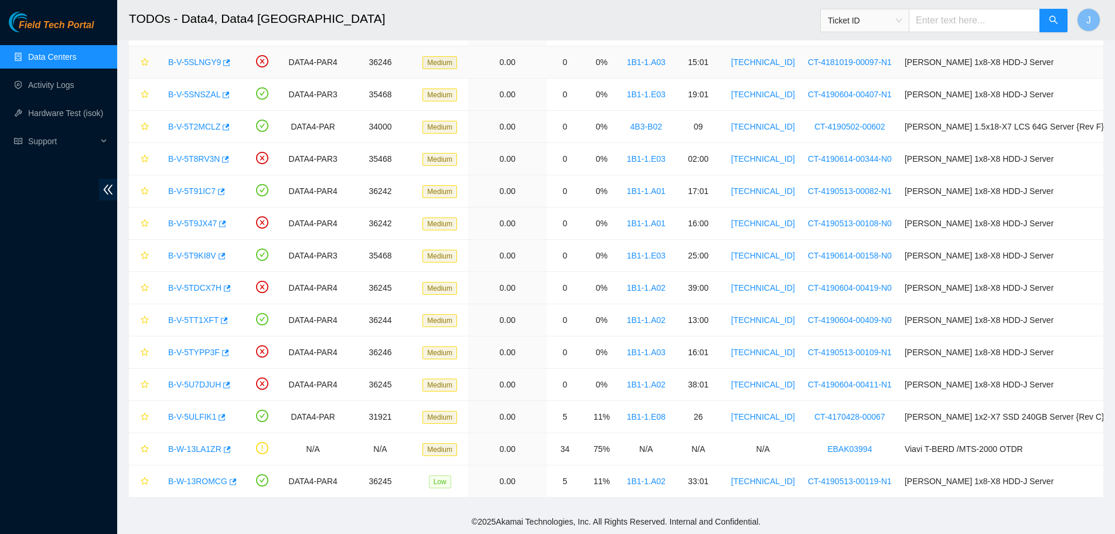
click at [187, 59] on link "B-V-5SLNGY9" at bounding box center [194, 61] width 53 height 9
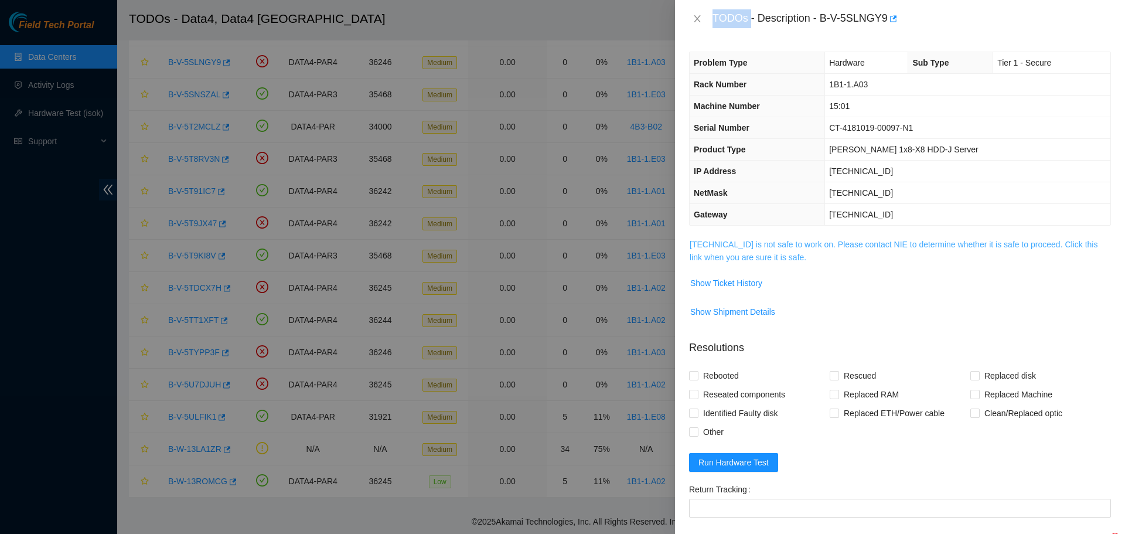
click at [776, 252] on link "[TECHNICAL_ID] is not safe to work on. Please contact NIE to determine whether …" at bounding box center [894, 251] width 408 height 22
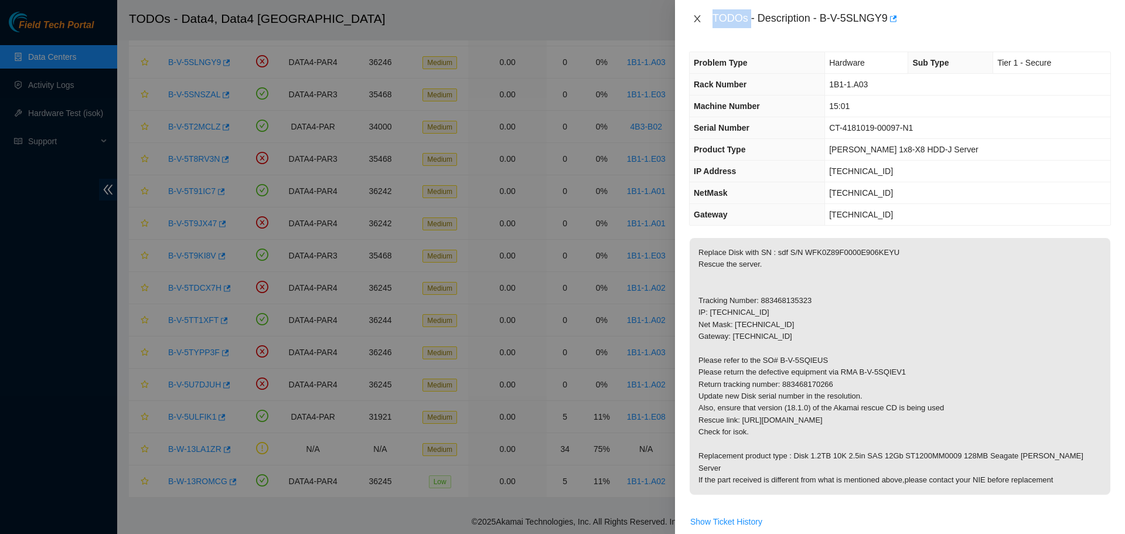
click at [697, 22] on icon "close" at bounding box center [696, 18] width 9 height 9
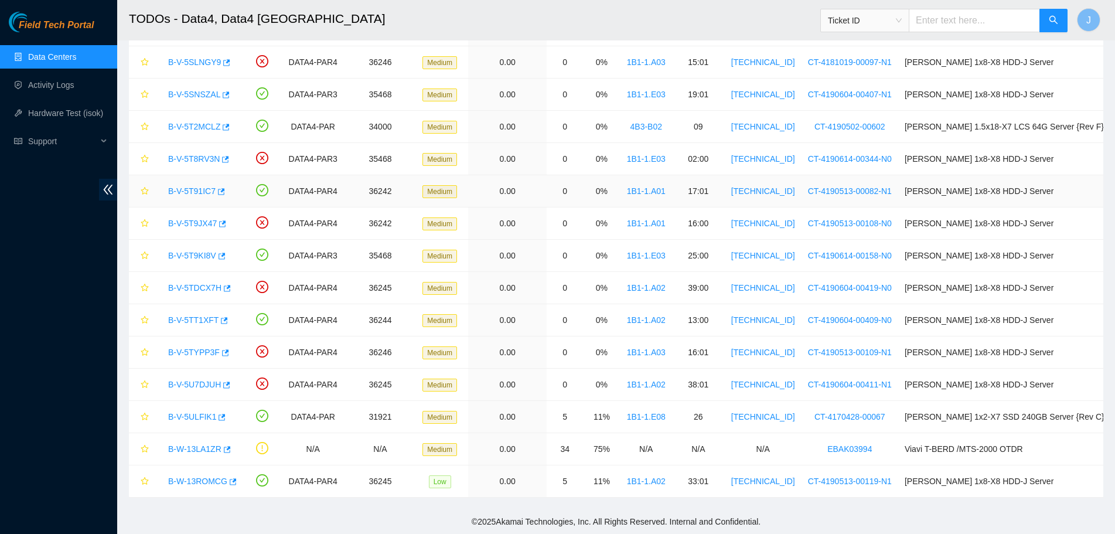
scroll to position [0, 0]
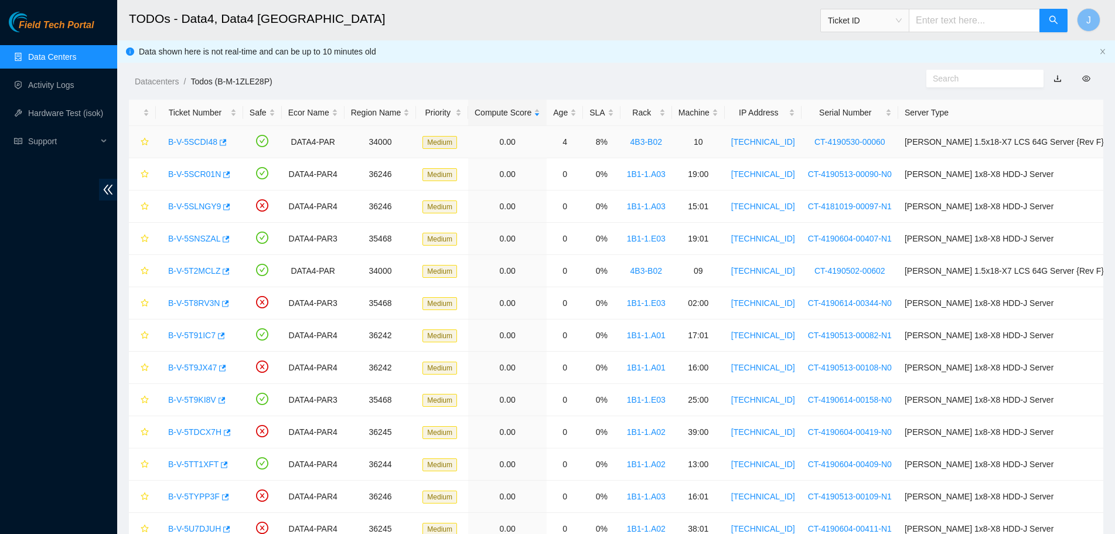
click at [207, 143] on link "B-V-5SCDI48" at bounding box center [192, 141] width 49 height 9
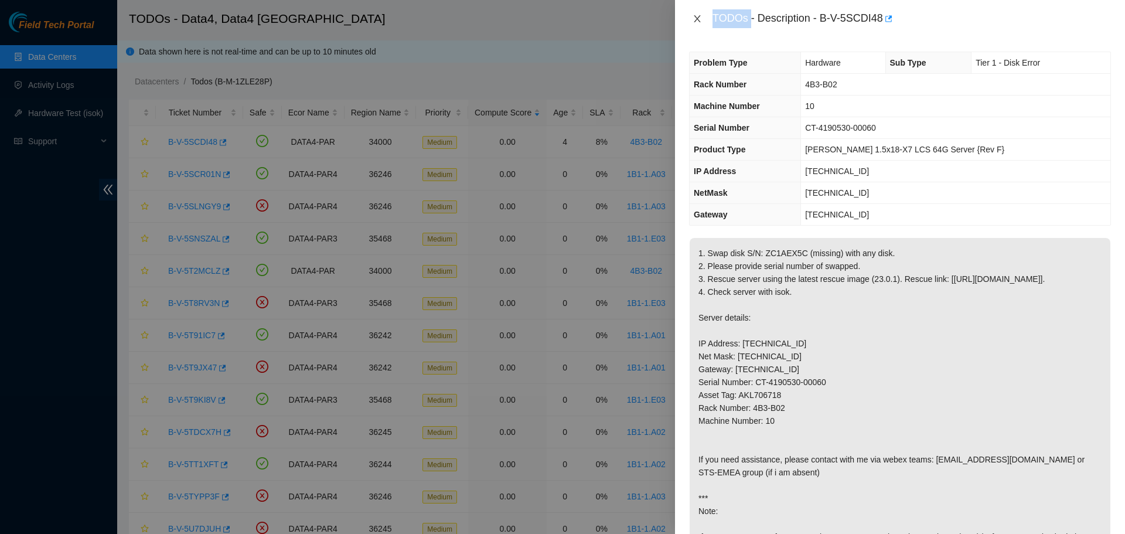
click at [701, 21] on icon "close" at bounding box center [696, 18] width 9 height 9
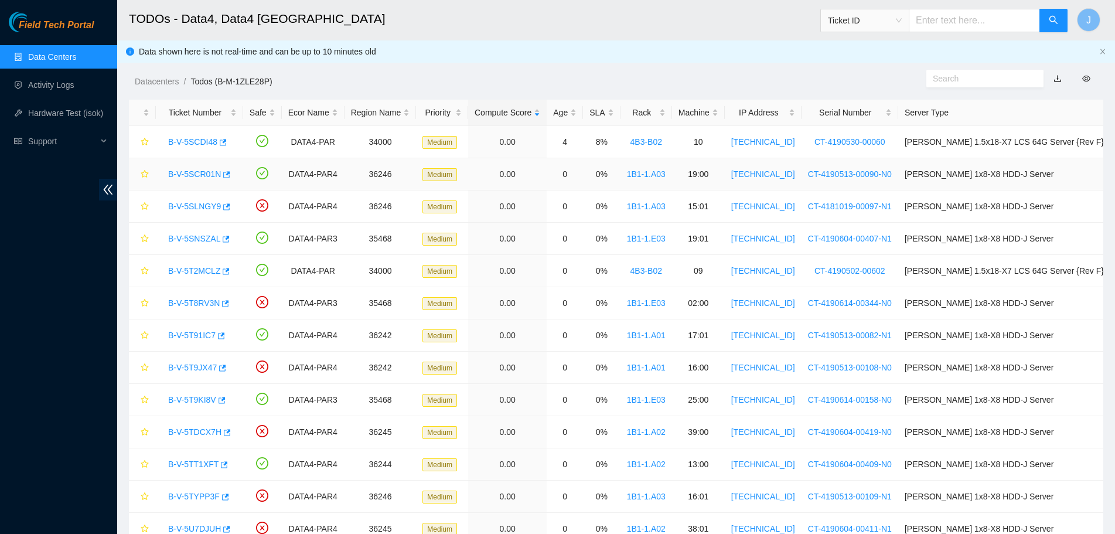
click at [199, 178] on link "B-V-5SCR01N" at bounding box center [194, 173] width 53 height 9
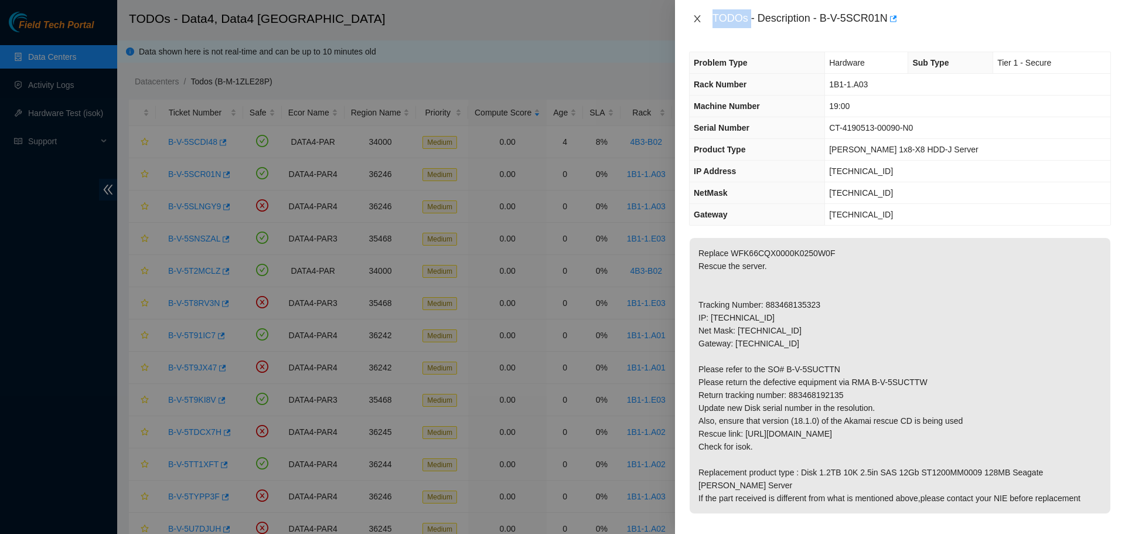
click at [693, 21] on icon "close" at bounding box center [696, 18] width 9 height 9
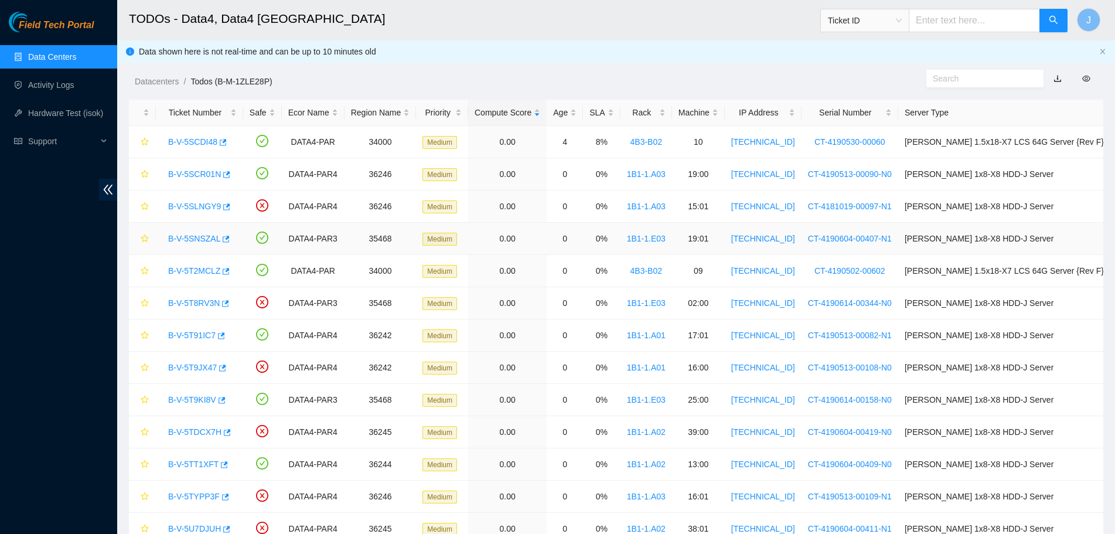
click at [207, 243] on link "B-V-5SNSZAL" at bounding box center [194, 238] width 52 height 9
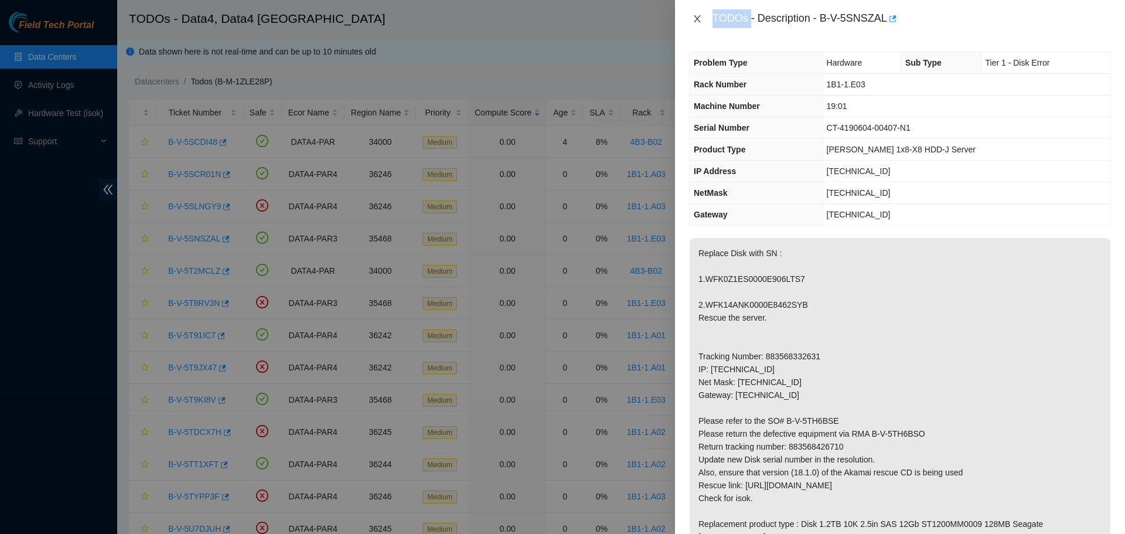
click at [701, 16] on icon "close" at bounding box center [696, 18] width 9 height 9
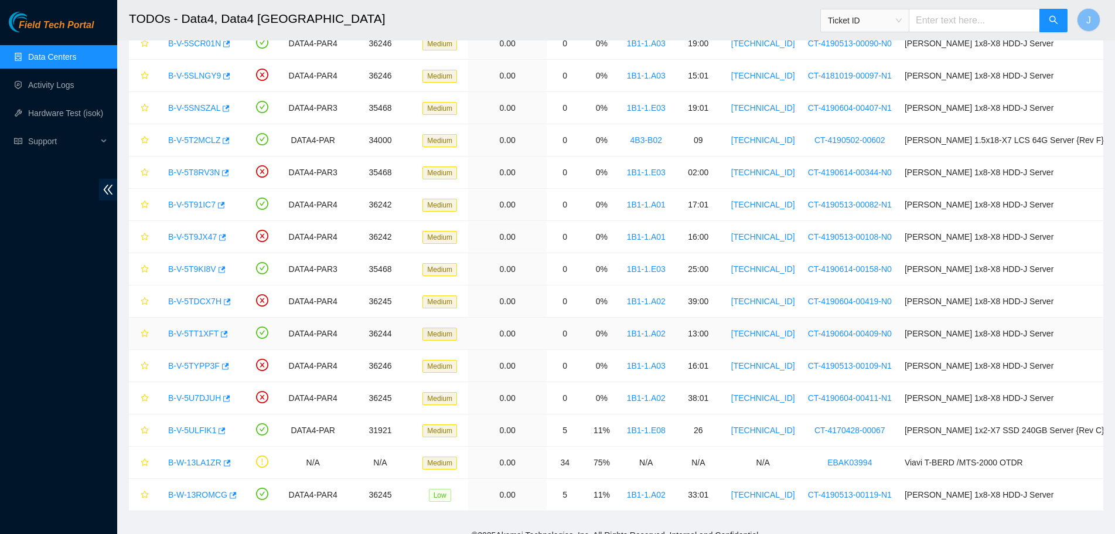
scroll to position [135, 0]
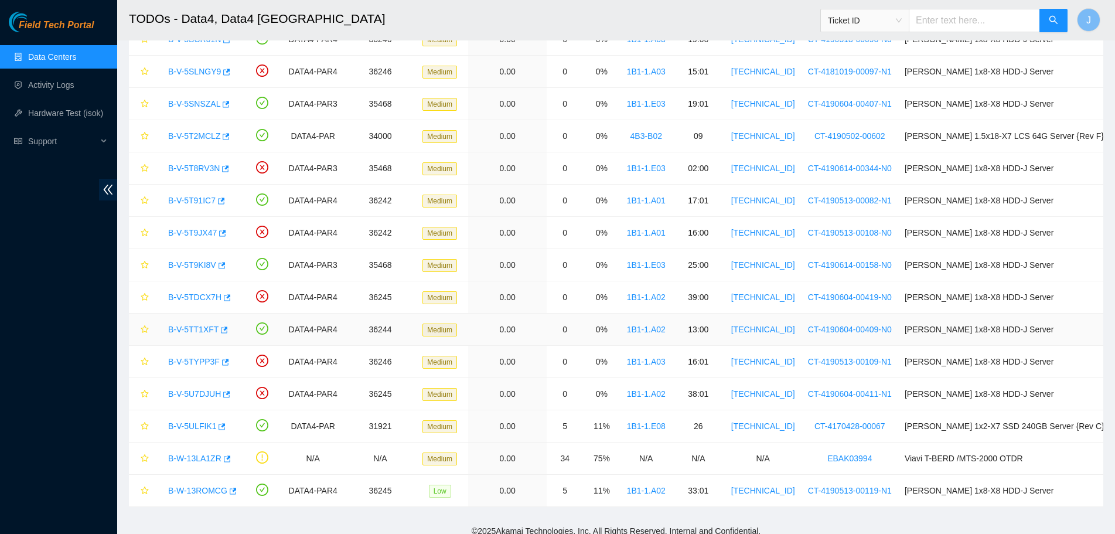
click at [203, 329] on link "B-V-5TT1XFT" at bounding box center [193, 329] width 50 height 9
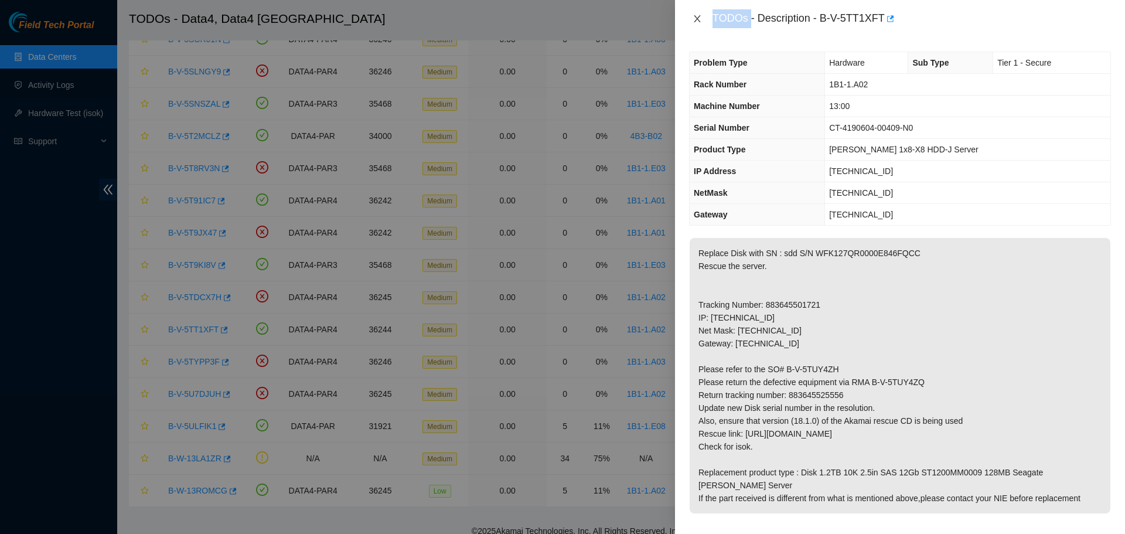
click at [696, 22] on icon "close" at bounding box center [696, 18] width 9 height 9
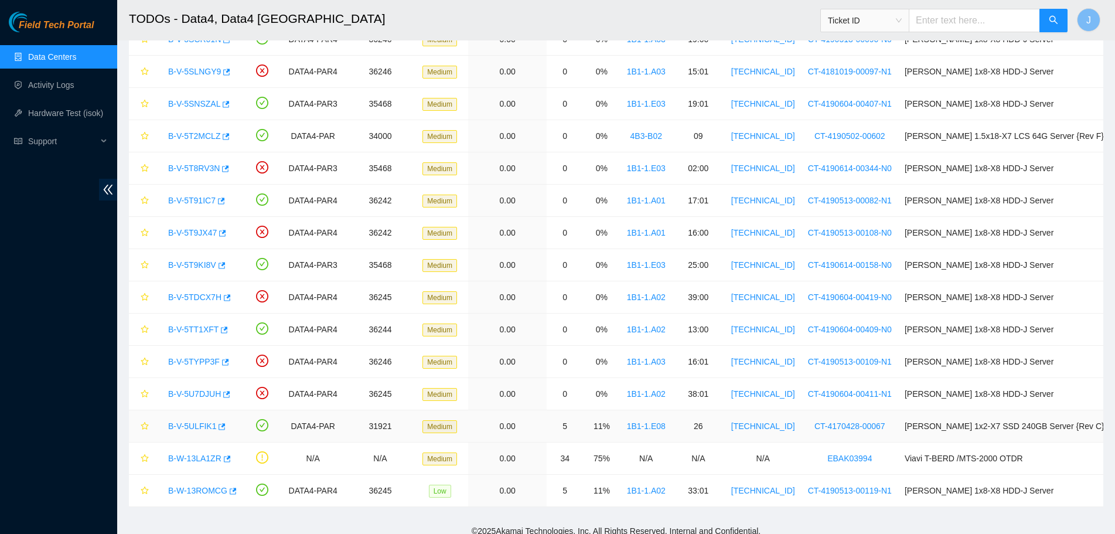
click at [194, 425] on link "B-V-5ULFIK1" at bounding box center [192, 425] width 48 height 9
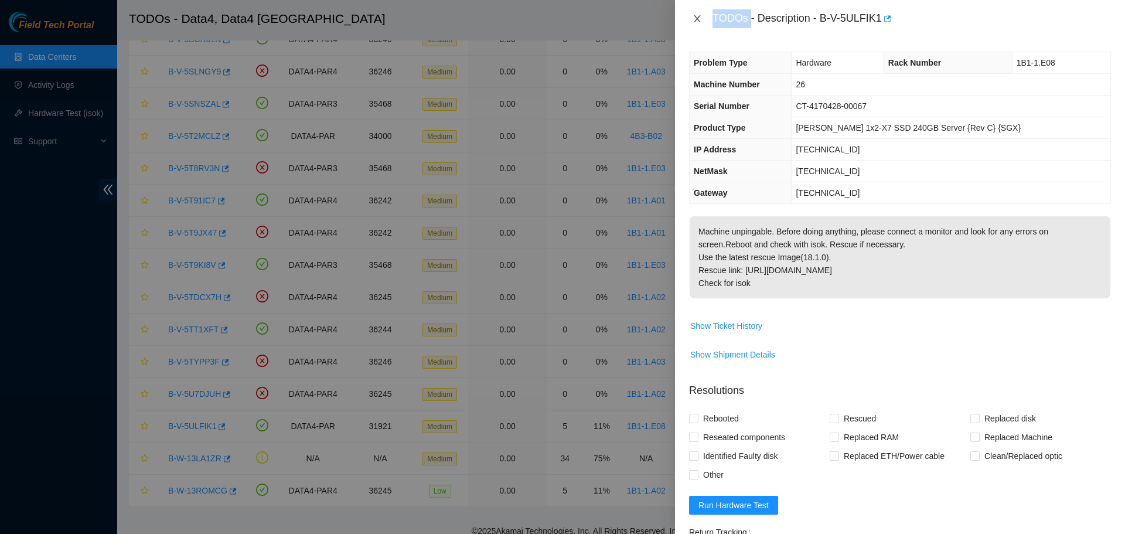
click at [701, 23] on button "Close" at bounding box center [697, 18] width 16 height 11
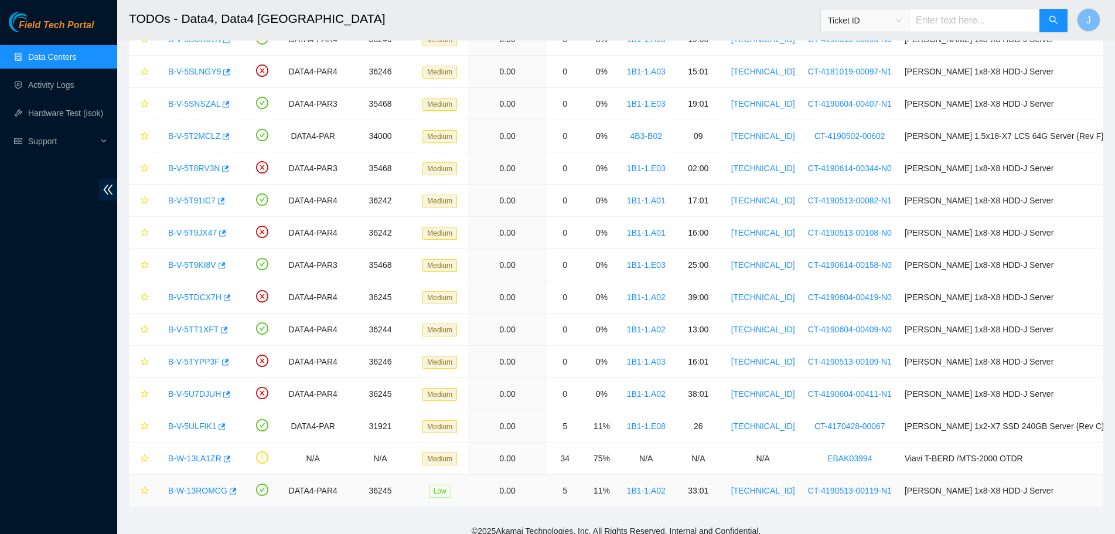
click at [188, 487] on link "B-W-13ROMCG" at bounding box center [197, 490] width 59 height 9
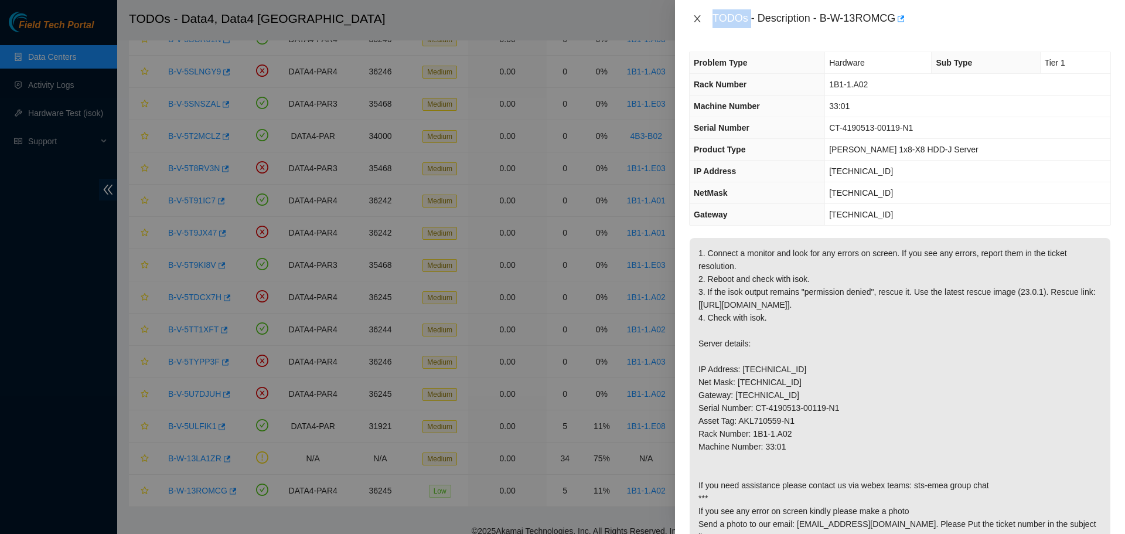
click at [697, 16] on icon "close" at bounding box center [696, 18] width 9 height 9
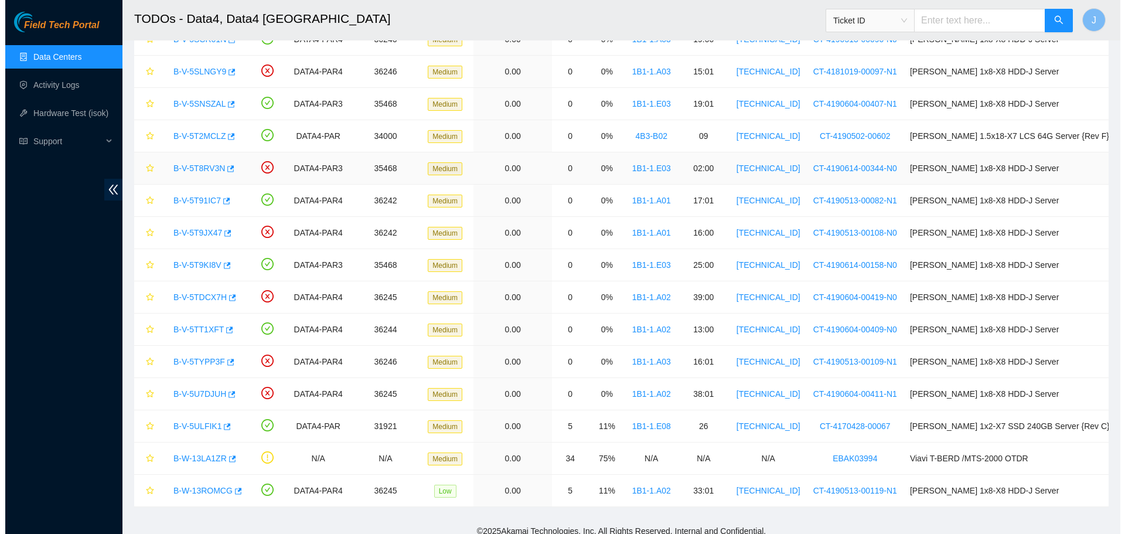
scroll to position [144, 0]
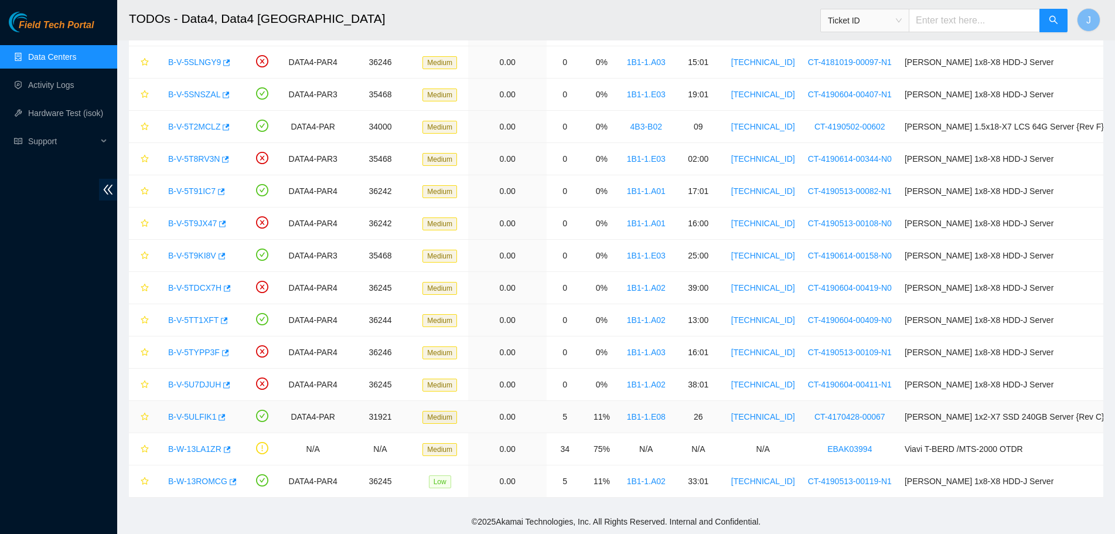
click at [198, 414] on link "B-V-5ULFIK1" at bounding box center [192, 416] width 48 height 9
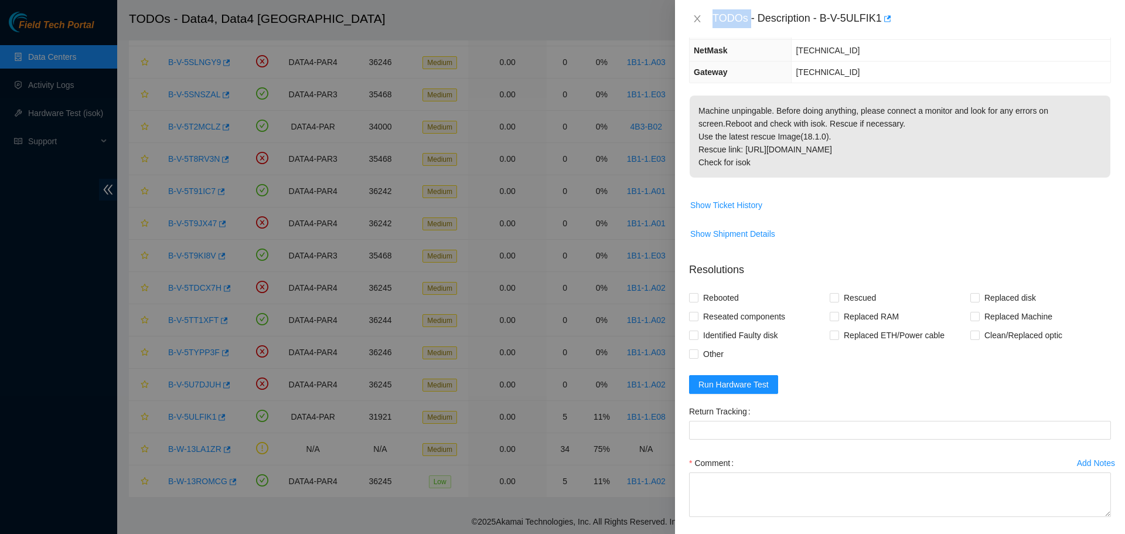
scroll to position [172, 0]
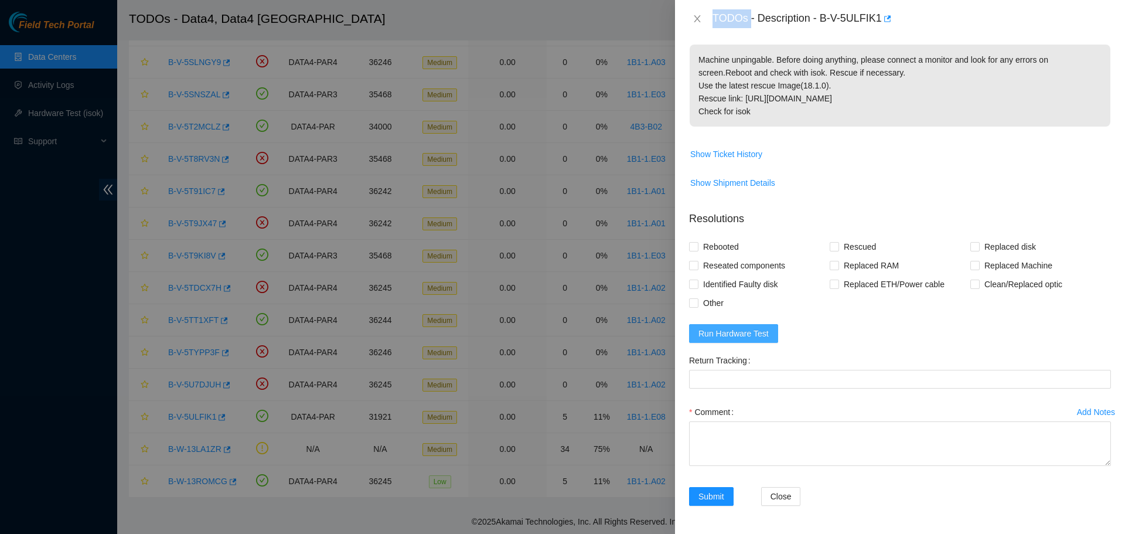
click at [707, 326] on button "Run Hardware Test" at bounding box center [733, 333] width 89 height 19
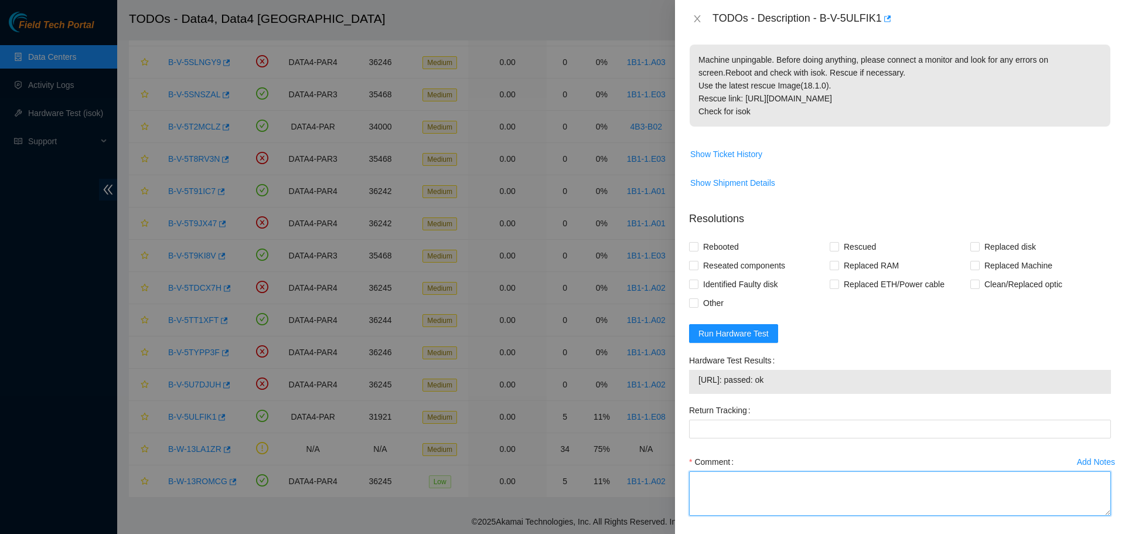
click at [720, 487] on textarea "Comment" at bounding box center [900, 493] width 422 height 45
paste textarea "Blinking PSU light. Cold ebooted the machine."
type textarea "Blinking PSU light. Cold ebooted the machine."
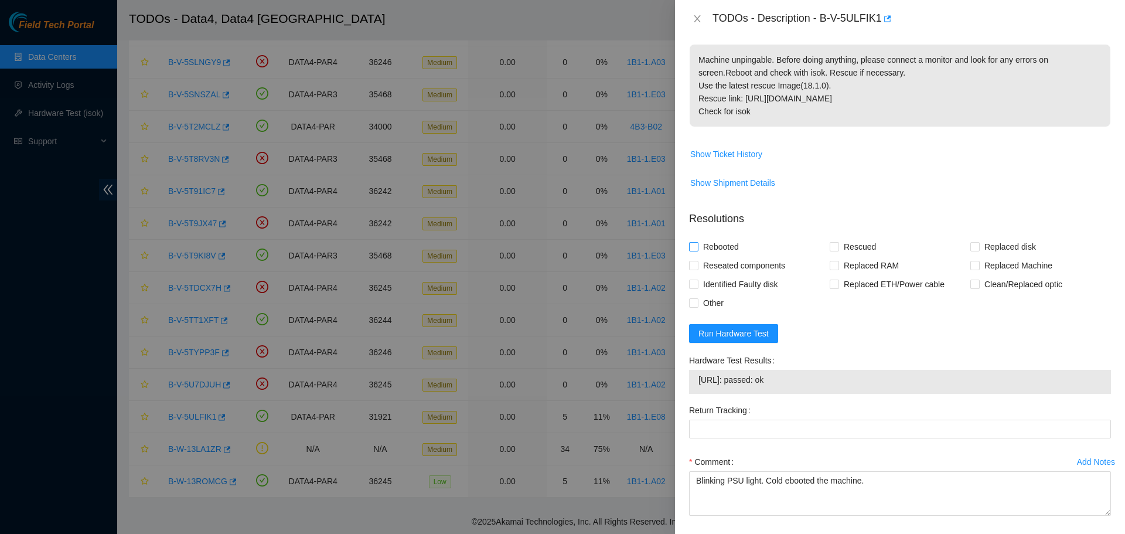
click at [692, 240] on label "Rebooted" at bounding box center [716, 246] width 54 height 19
click at [692, 242] on input "Rebooted" at bounding box center [693, 246] width 8 height 8
checkbox input "true"
click at [696, 265] on input "Reseated components" at bounding box center [693, 265] width 8 height 8
checkbox input "true"
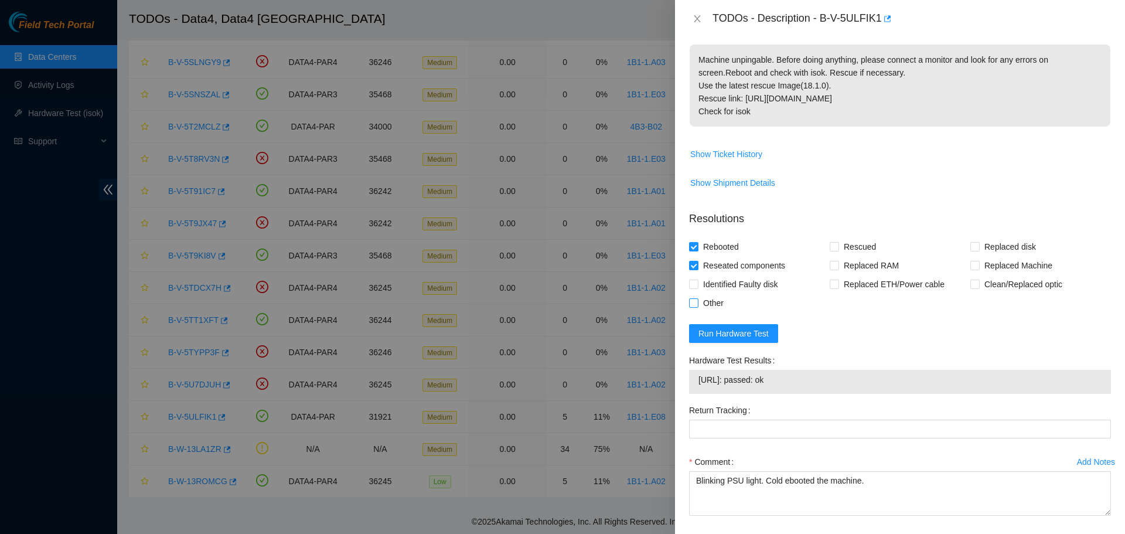
click at [689, 306] on input "Other" at bounding box center [693, 302] width 8 height 8
checkbox input "true"
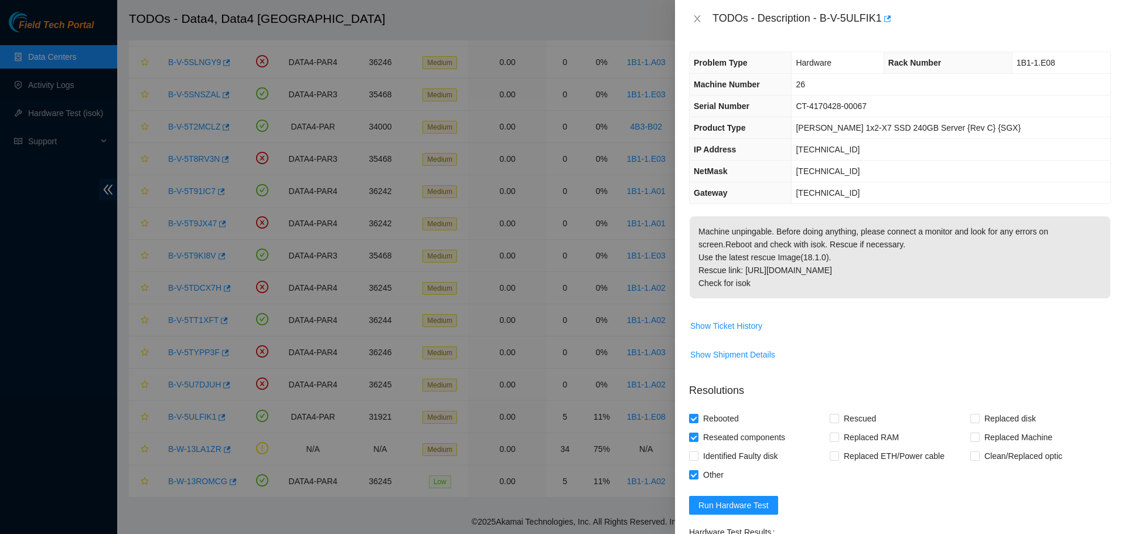
scroll to position [221, 0]
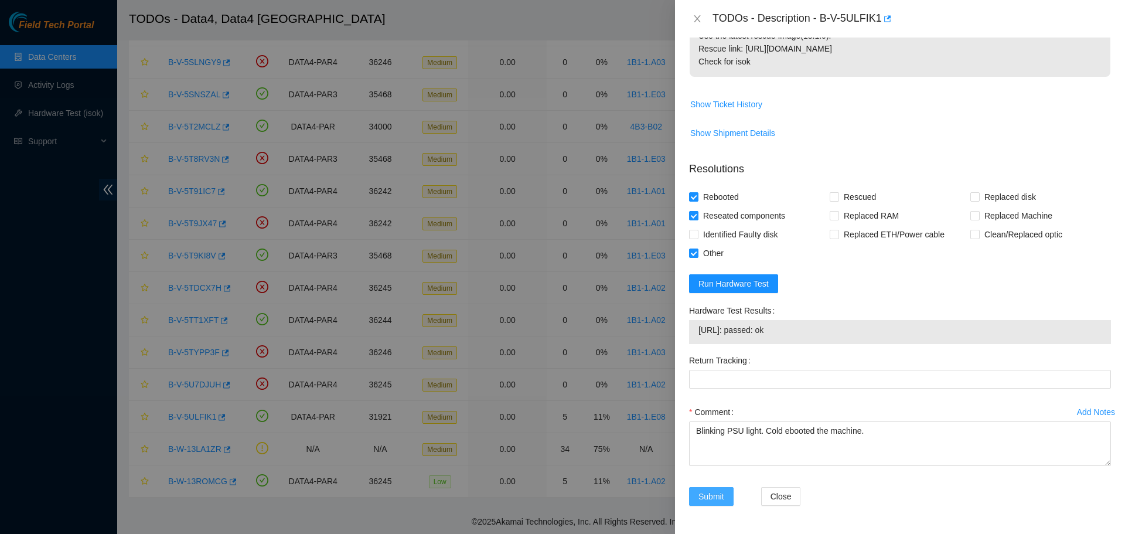
click at [707, 497] on span "Submit" at bounding box center [711, 496] width 26 height 13
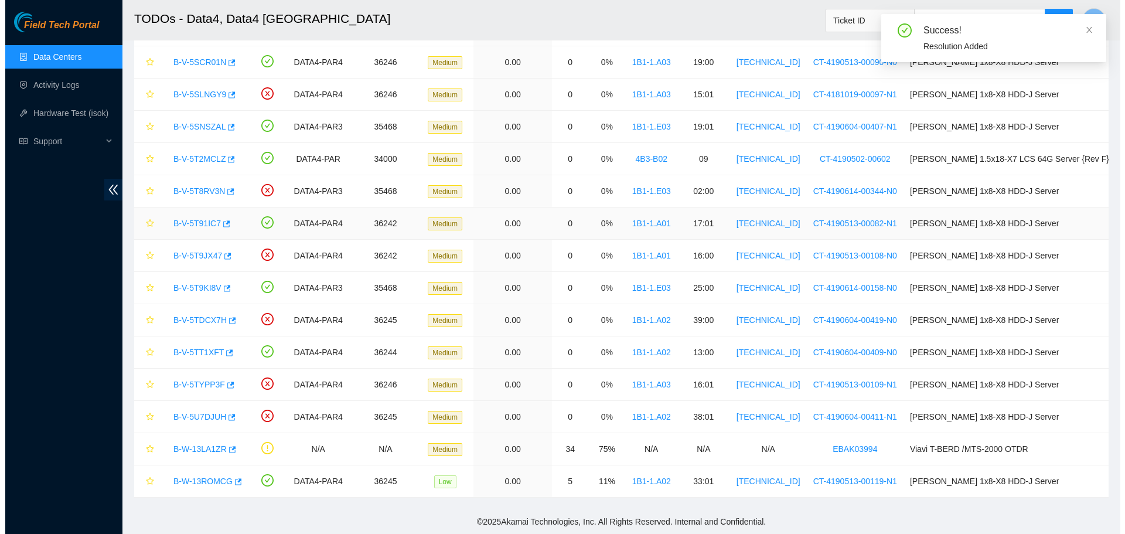
scroll to position [112, 0]
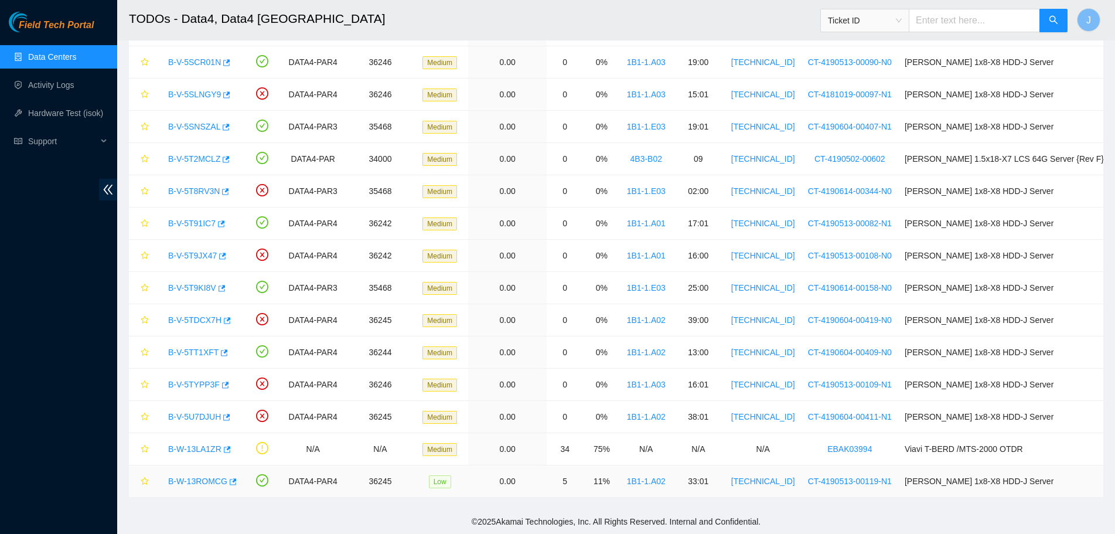
click at [183, 477] on link "B-W-13ROMCG" at bounding box center [197, 480] width 59 height 9
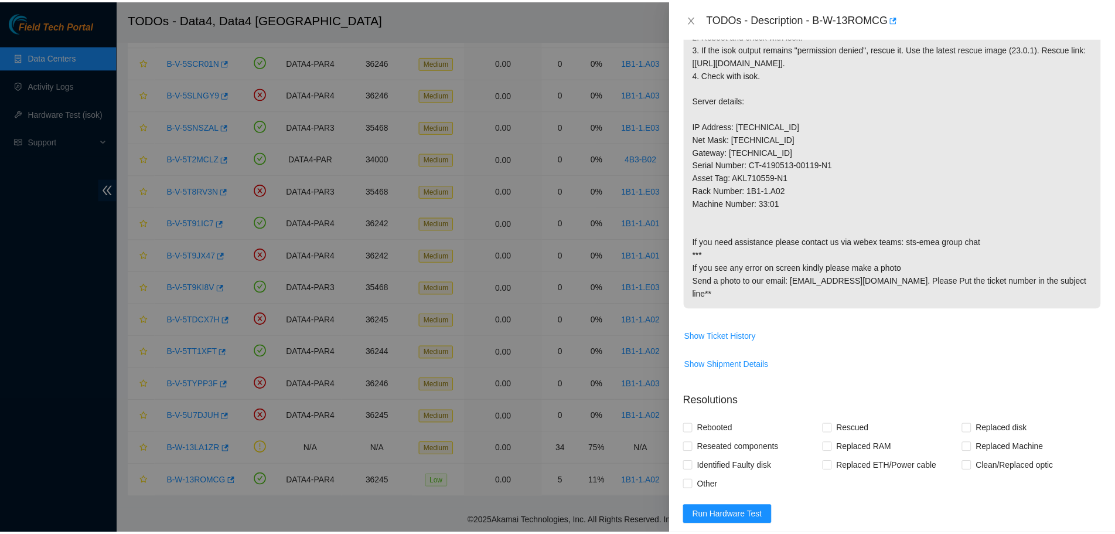
scroll to position [0, 0]
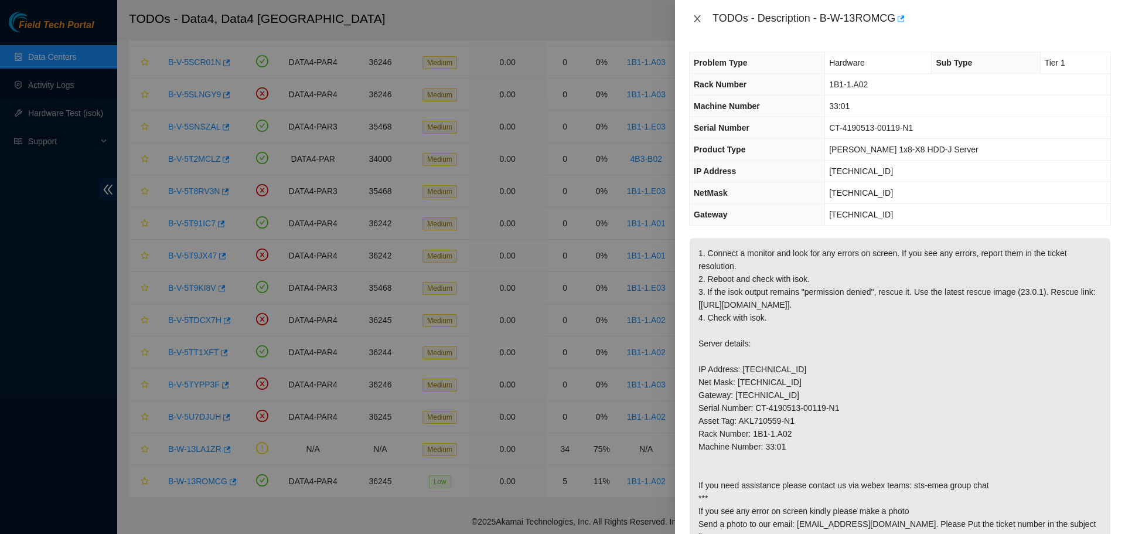
click at [695, 21] on icon "close" at bounding box center [696, 18] width 9 height 9
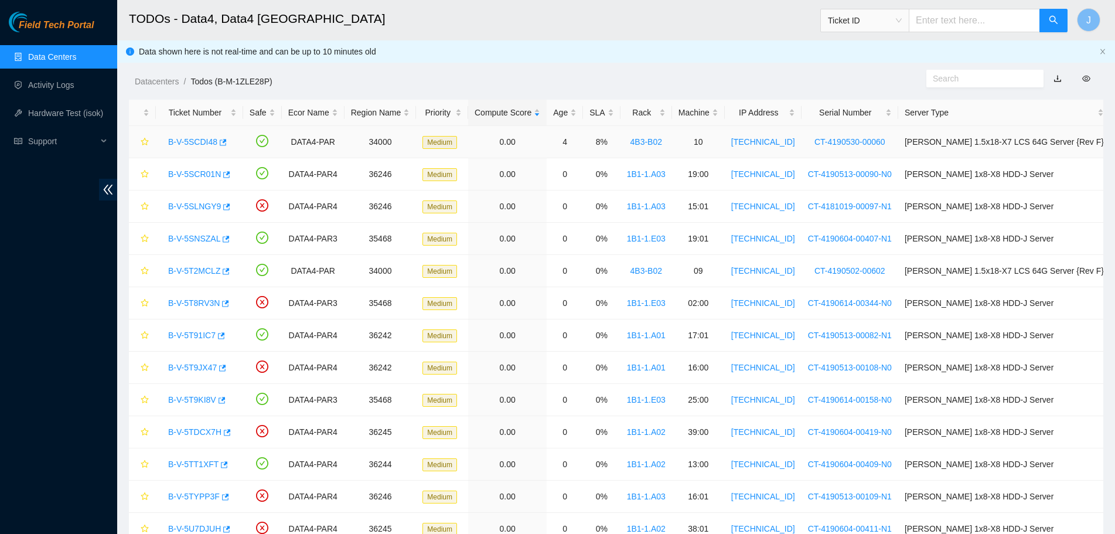
click at [196, 137] on link "B-V-5SCDI48" at bounding box center [192, 141] width 49 height 9
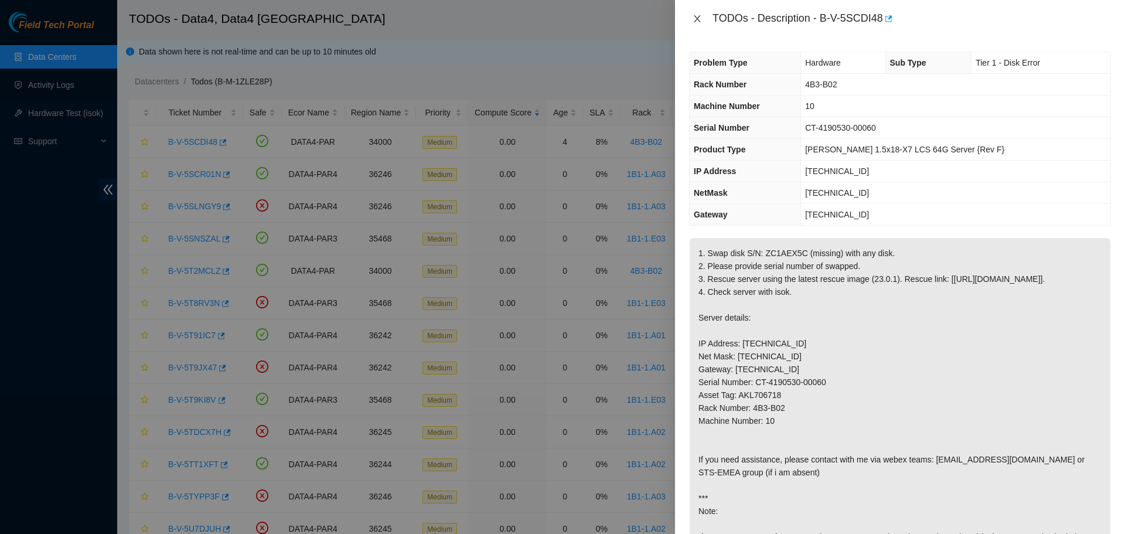
click at [697, 17] on icon "close" at bounding box center [696, 18] width 9 height 9
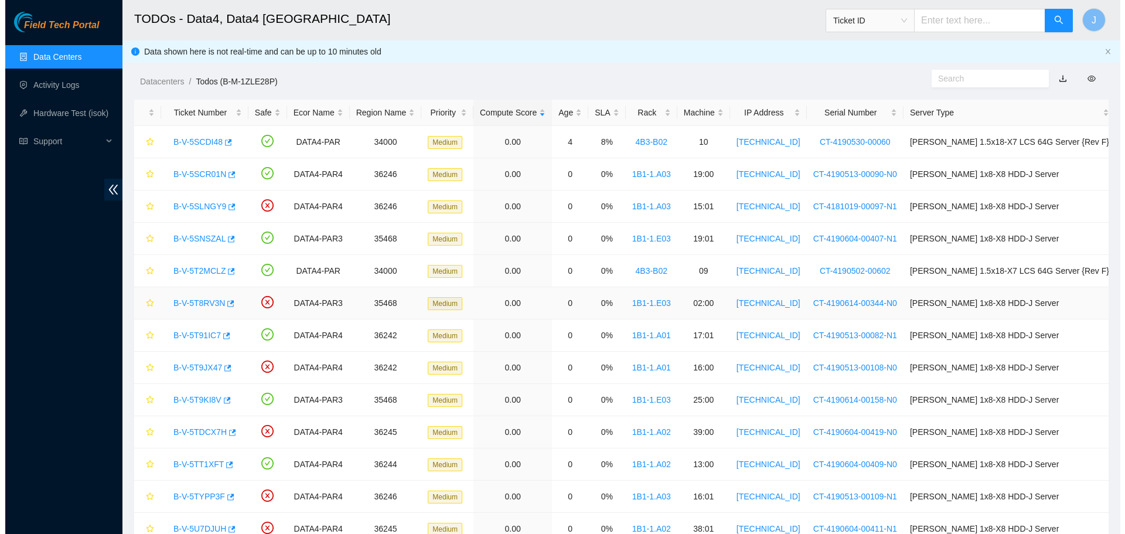
scroll to position [112, 0]
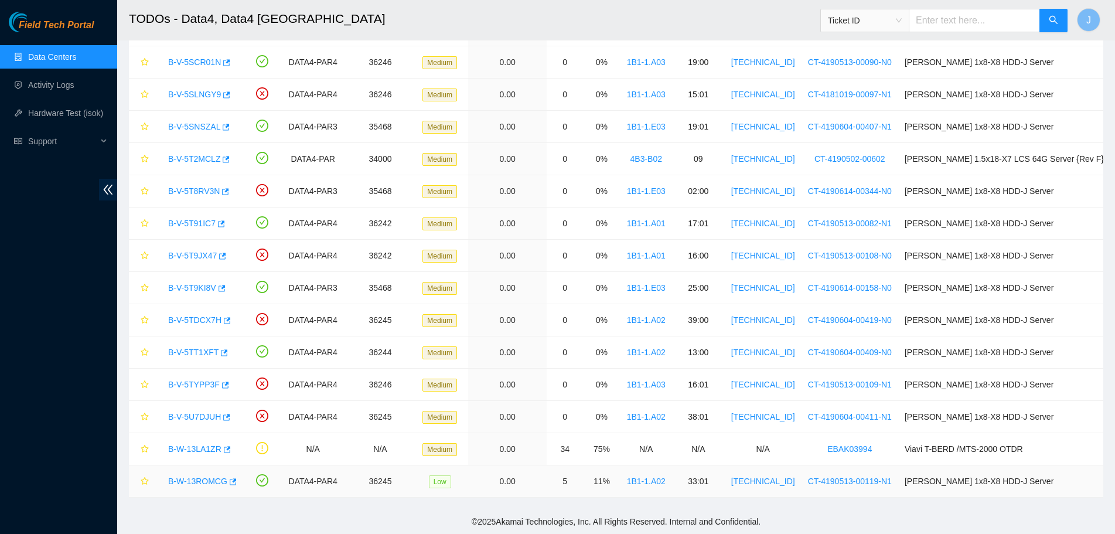
click at [190, 481] on link "B-W-13ROMCG" at bounding box center [197, 480] width 59 height 9
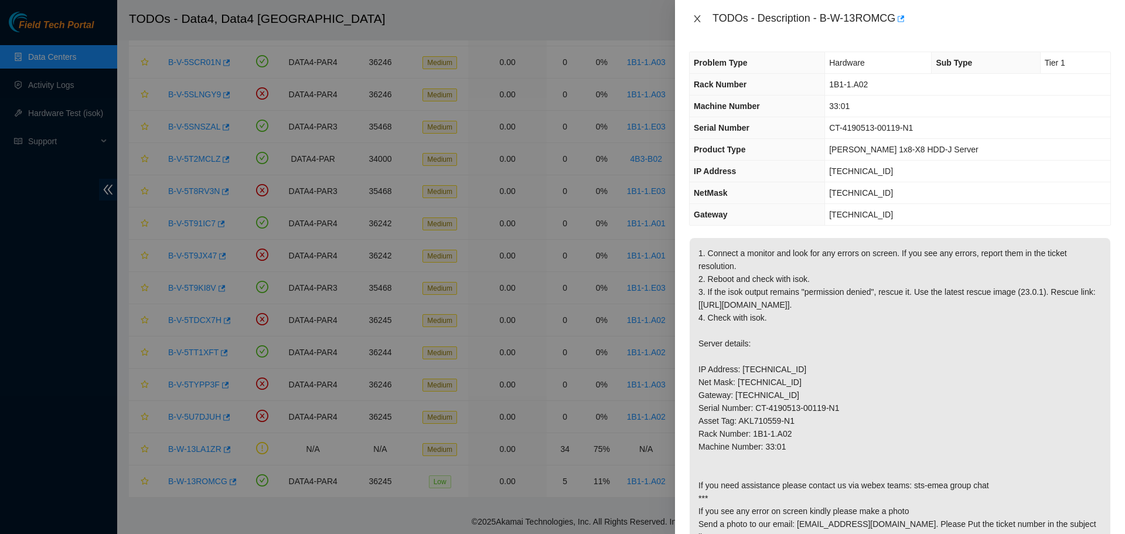
click at [691, 21] on button "Close" at bounding box center [697, 18] width 16 height 11
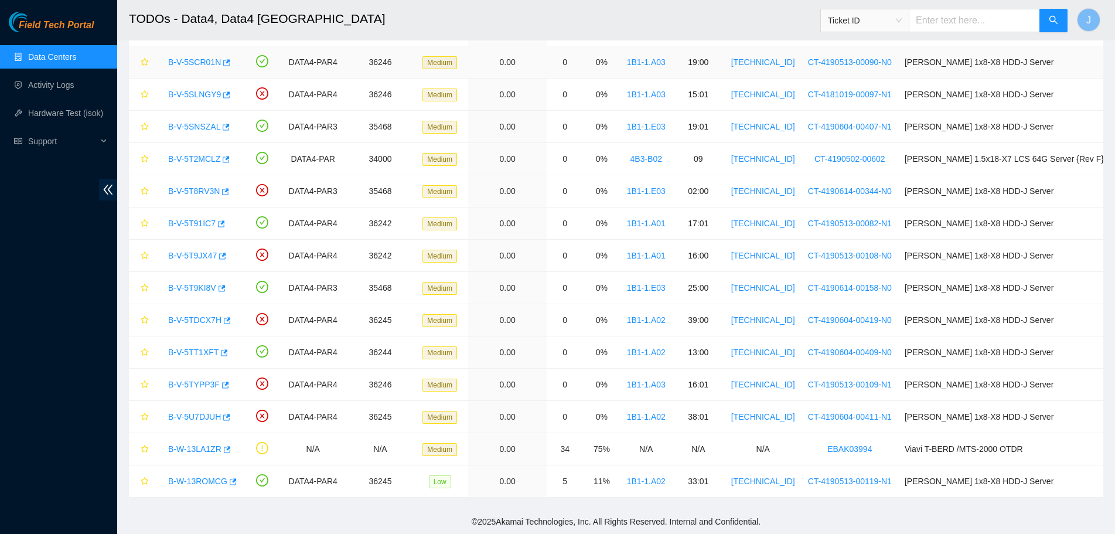
click at [191, 62] on link "B-V-5SCR01N" at bounding box center [194, 61] width 53 height 9
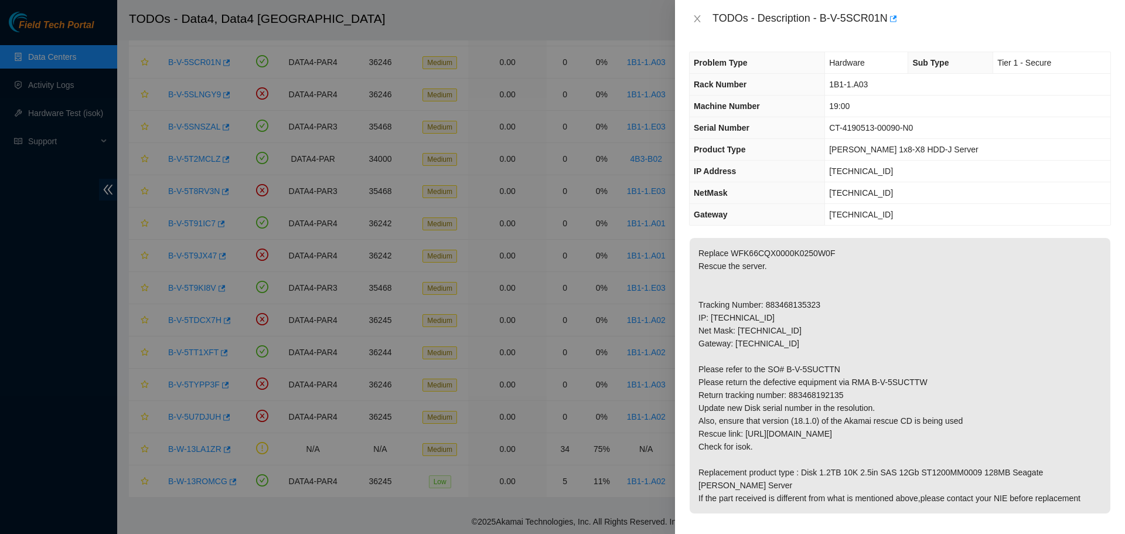
drag, startPoint x: 932, startPoint y: 153, endPoint x: 826, endPoint y: 147, distance: 106.2
drag, startPoint x: 826, startPoint y: 147, endPoint x: 987, endPoint y: 127, distance: 162.3
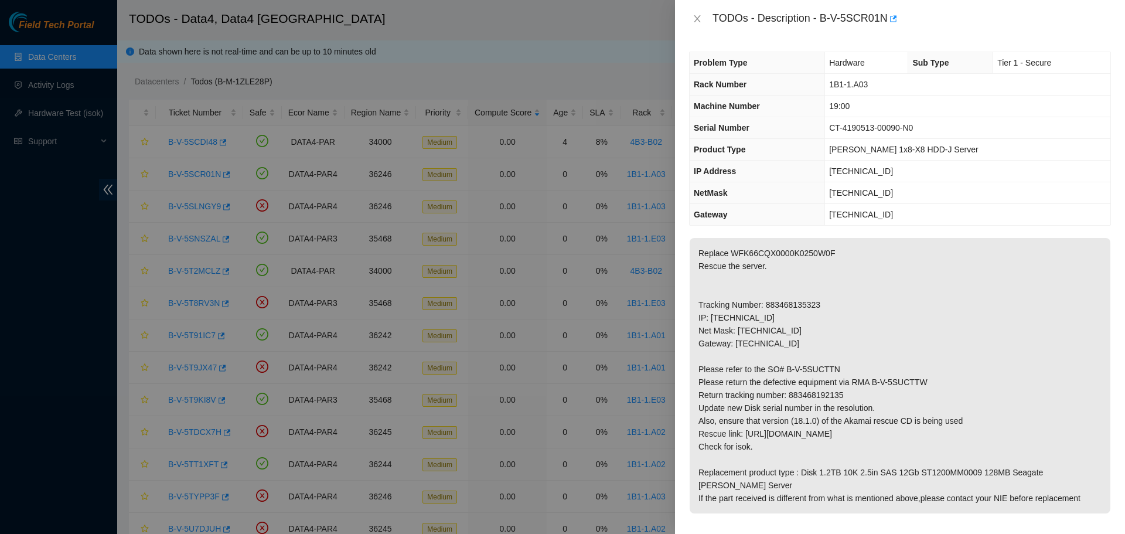
drag, startPoint x: 696, startPoint y: 19, endPoint x: 511, endPoint y: 30, distance: 184.9
drag, startPoint x: 511, startPoint y: 30, endPoint x: 692, endPoint y: 20, distance: 181.3
click at [692, 20] on icon "close" at bounding box center [696, 18] width 9 height 9
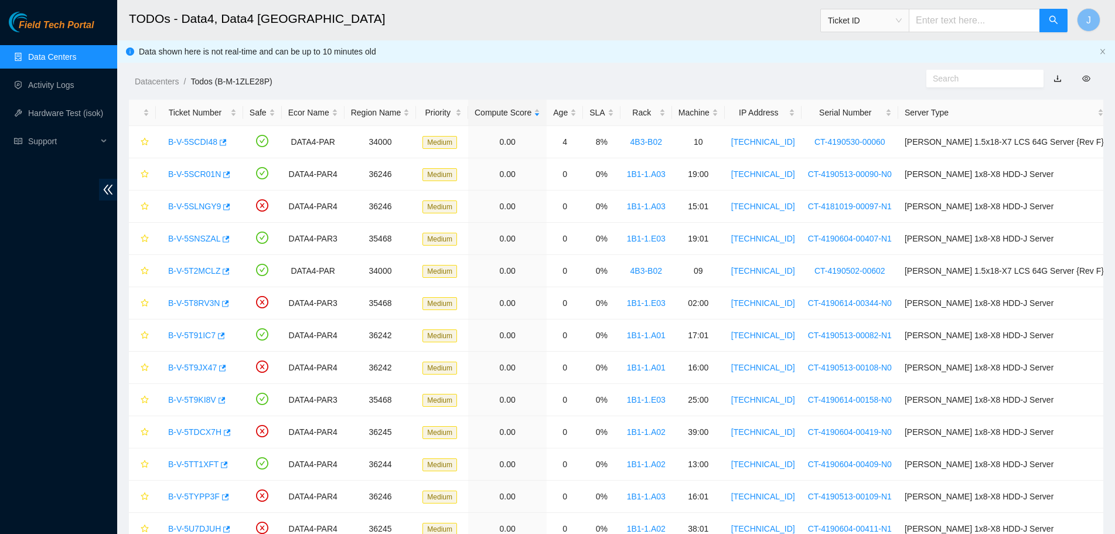
click at [1115, 20] on div "TODOs - Description - undefined Problem Type N/A Rack Number N/A Machine Number…" at bounding box center [1115, 267] width 0 height 534
click at [192, 145] on link "B-V-5SCDI48" at bounding box center [192, 141] width 49 height 9
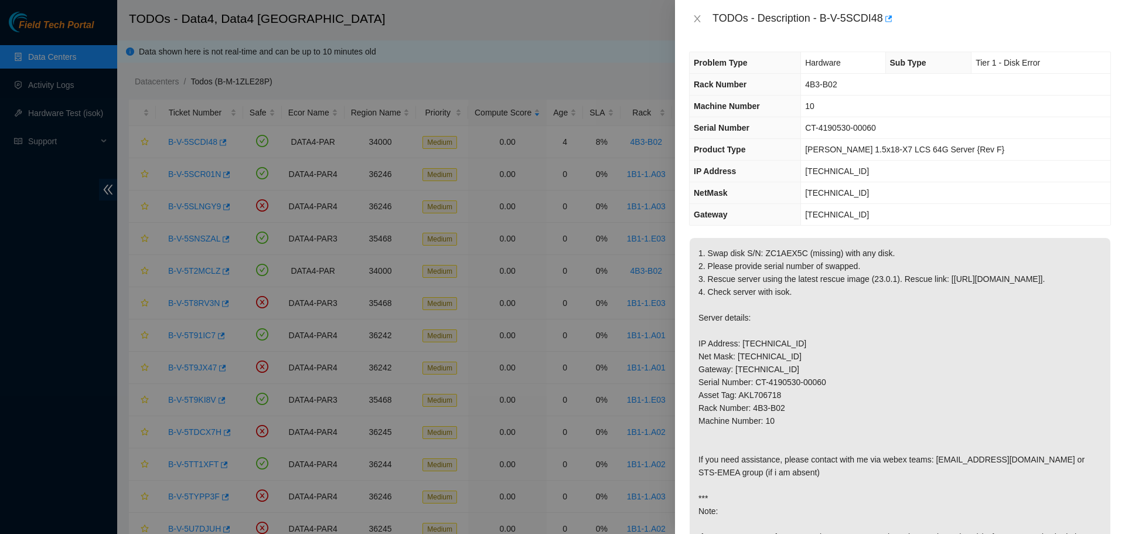
drag, startPoint x: 914, startPoint y: 149, endPoint x: 902, endPoint y: 156, distance: 13.7
drag, startPoint x: 902, startPoint y: 156, endPoint x: 960, endPoint y: 132, distance: 62.2
drag, startPoint x: 960, startPoint y: 132, endPoint x: 978, endPoint y: 109, distance: 29.6
click at [978, 109] on td "10" at bounding box center [955, 106] width 309 height 22
drag, startPoint x: 938, startPoint y: 151, endPoint x: 822, endPoint y: 149, distance: 116.0
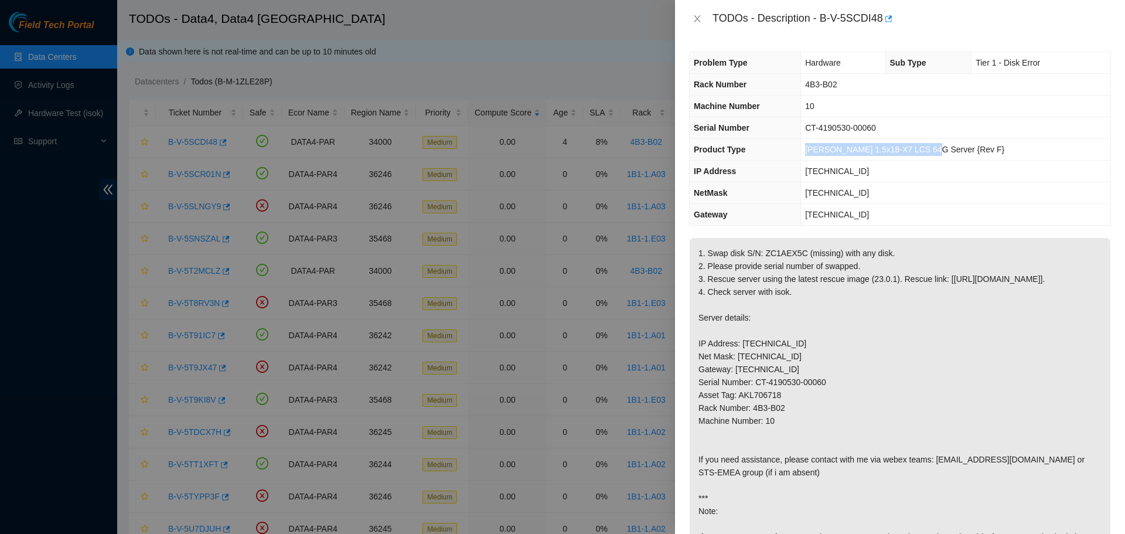
click at [822, 149] on td "[PERSON_NAME] 1.5x18-X7 LCS 64G Server {Rev F}" at bounding box center [955, 150] width 309 height 22
copy span "[PERSON_NAME] 1.5x18-X7 LCS 64G Server"
click at [698, 14] on icon "close" at bounding box center [696, 18] width 9 height 9
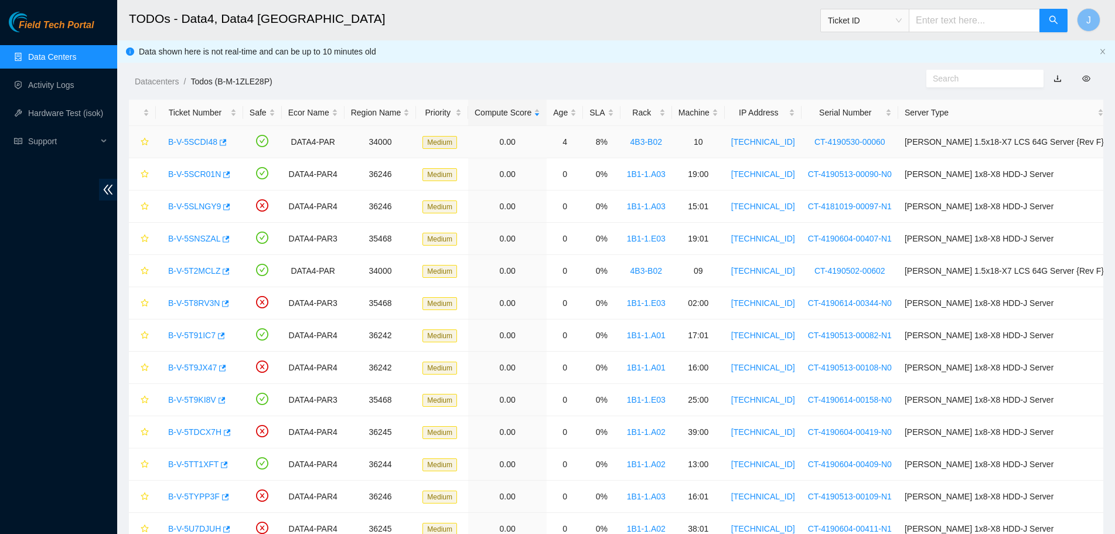
click at [197, 139] on link "B-V-5SCDI48" at bounding box center [192, 141] width 49 height 9
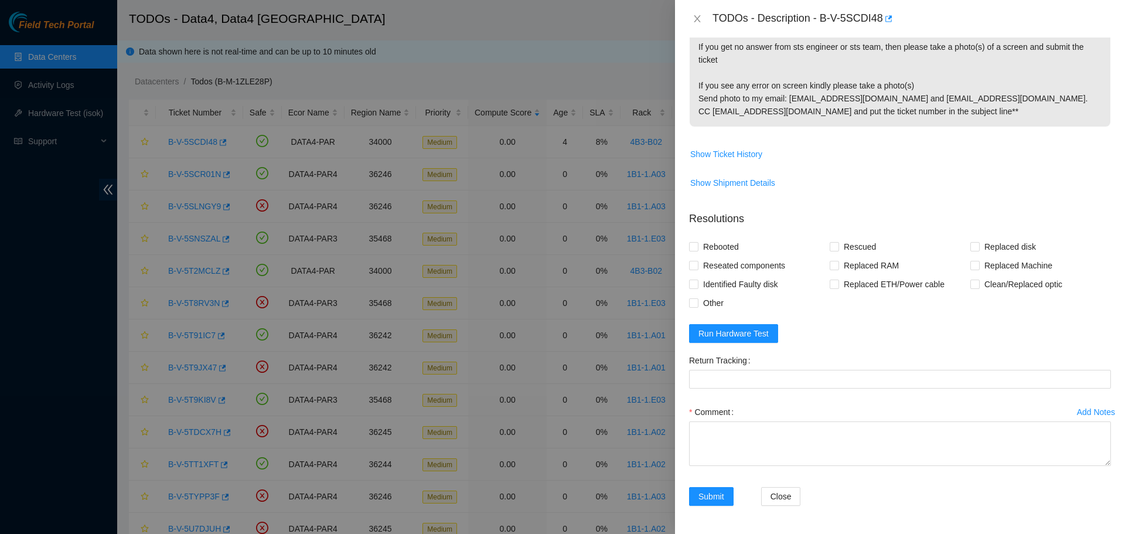
scroll to position [554, 0]
click at [732, 332] on span "Run Hardware Test" at bounding box center [733, 333] width 70 height 13
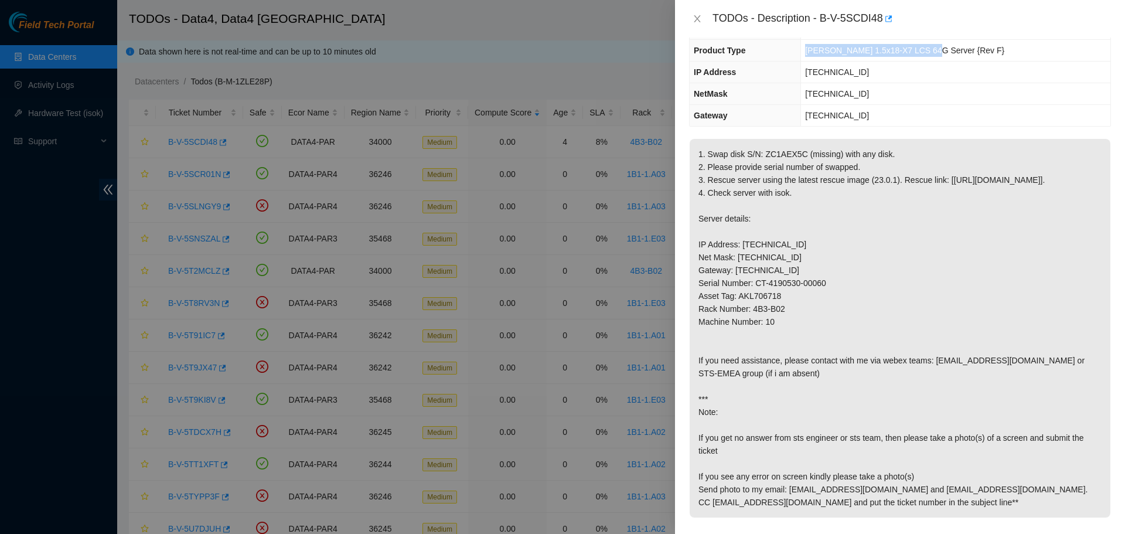
scroll to position [0, 0]
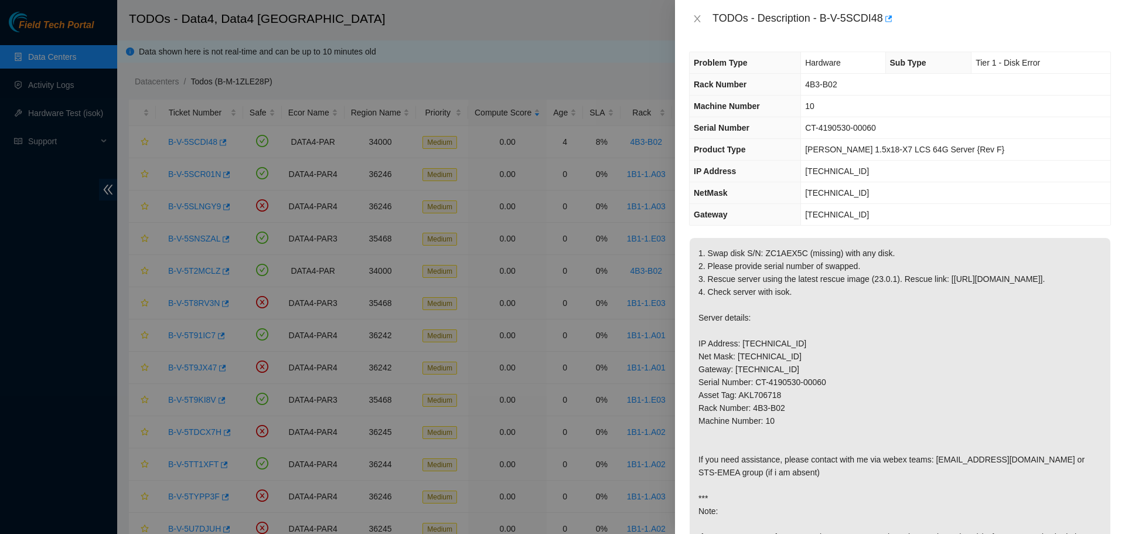
click at [981, 147] on td "[PERSON_NAME] 1.5x18-X7 LCS 64G Server {Rev F}" at bounding box center [955, 150] width 309 height 22
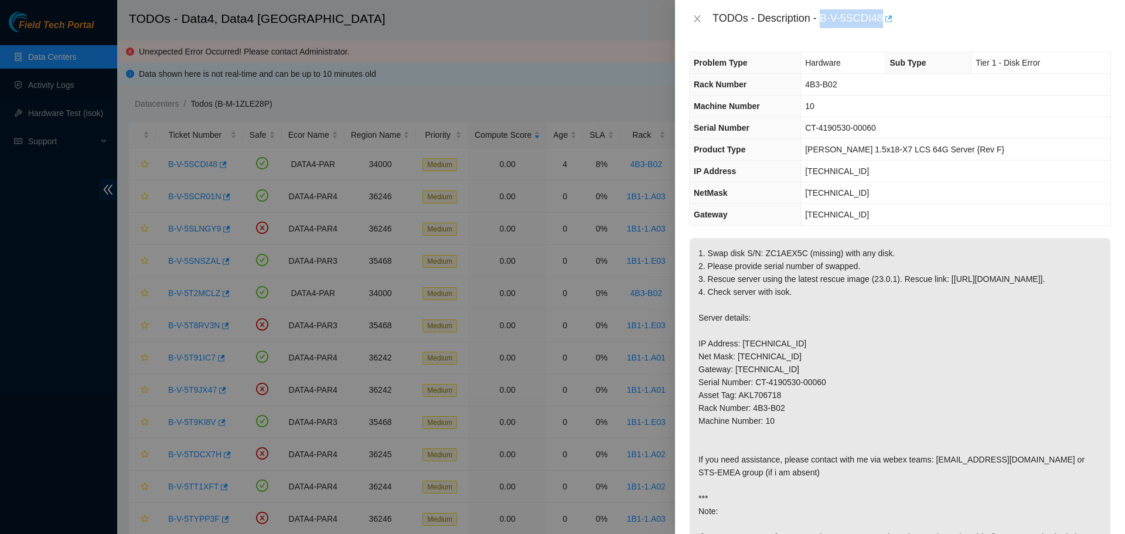
drag, startPoint x: 821, startPoint y: 13, endPoint x: 885, endPoint y: 11, distance: 63.3
click at [885, 11] on div "TODOs - Description - B-V-5SCDI48" at bounding box center [911, 18] width 398 height 19
copy div "B-V-5SCDI48"
drag, startPoint x: 801, startPoint y: 265, endPoint x: 763, endPoint y: 266, distance: 38.1
click at [763, 266] on p "1. Swap disk S/N: ZC1AEX5C (missing) with any disk. 2. Please provide serial nu…" at bounding box center [900, 427] width 421 height 378
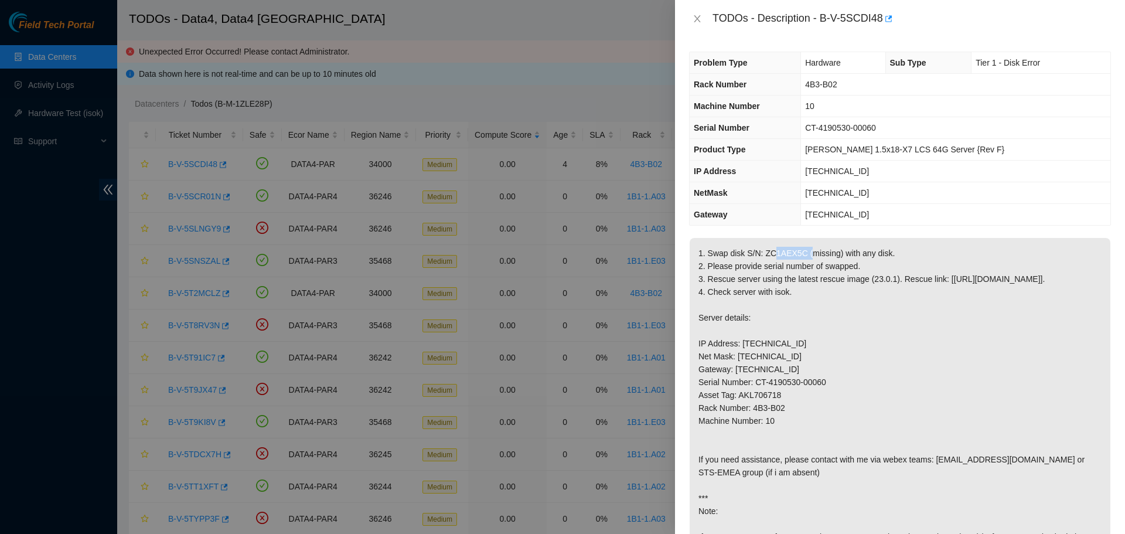
copy p "ZC1AEX5C"
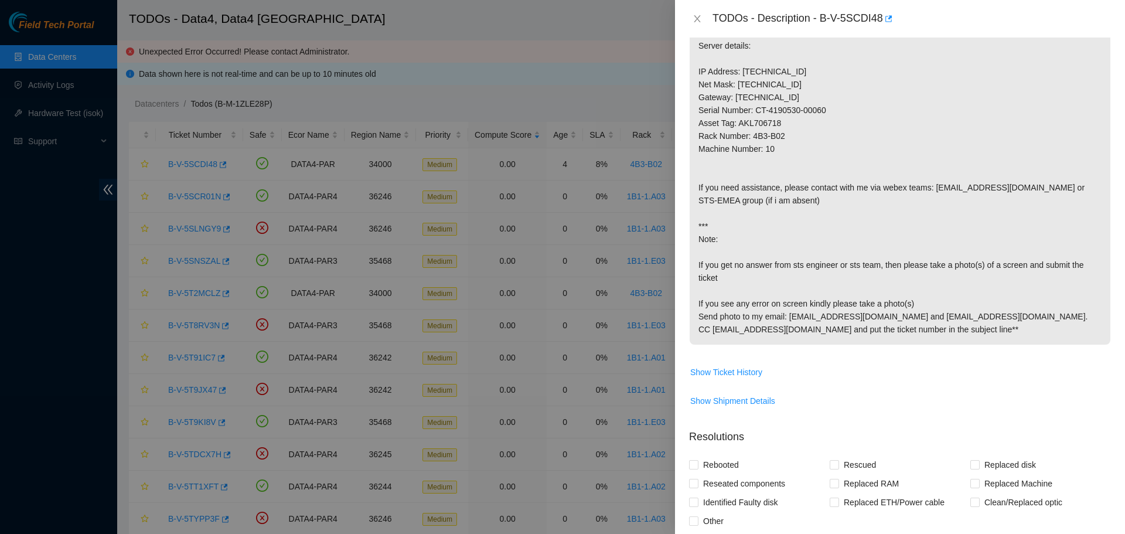
scroll to position [272, 0]
click at [868, 134] on p "1. Swap disk S/N: ZC1AEX5C (missing) with any disk. 2. Please provide serial nu…" at bounding box center [900, 154] width 421 height 378
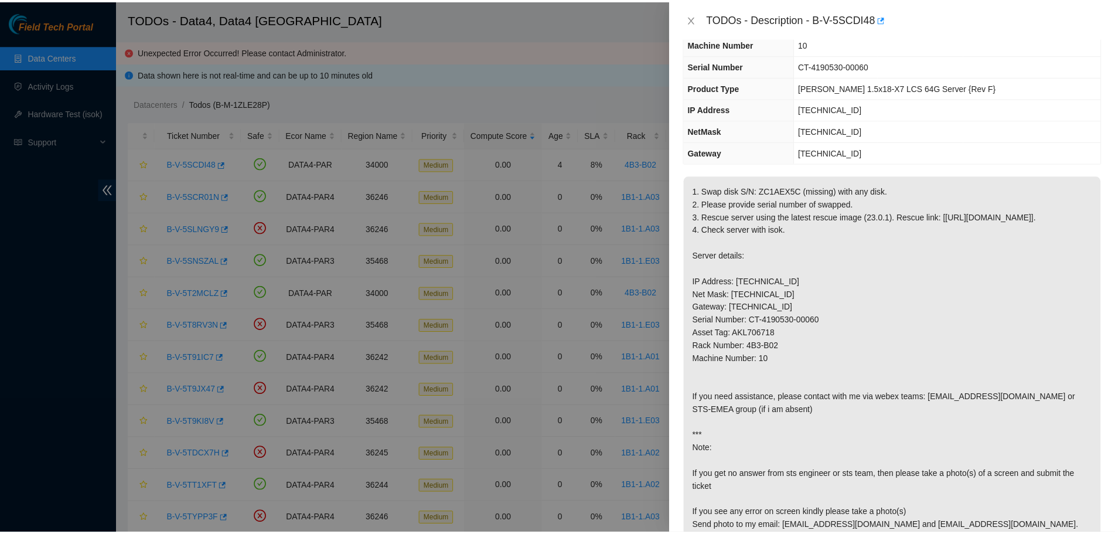
scroll to position [56, 0]
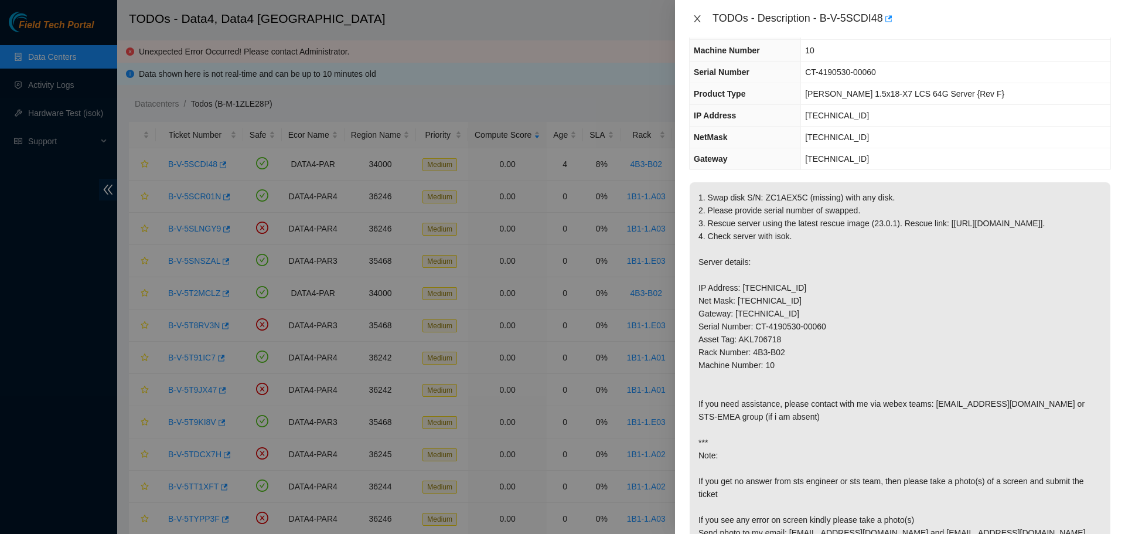
click at [694, 18] on icon "close" at bounding box center [696, 18] width 9 height 9
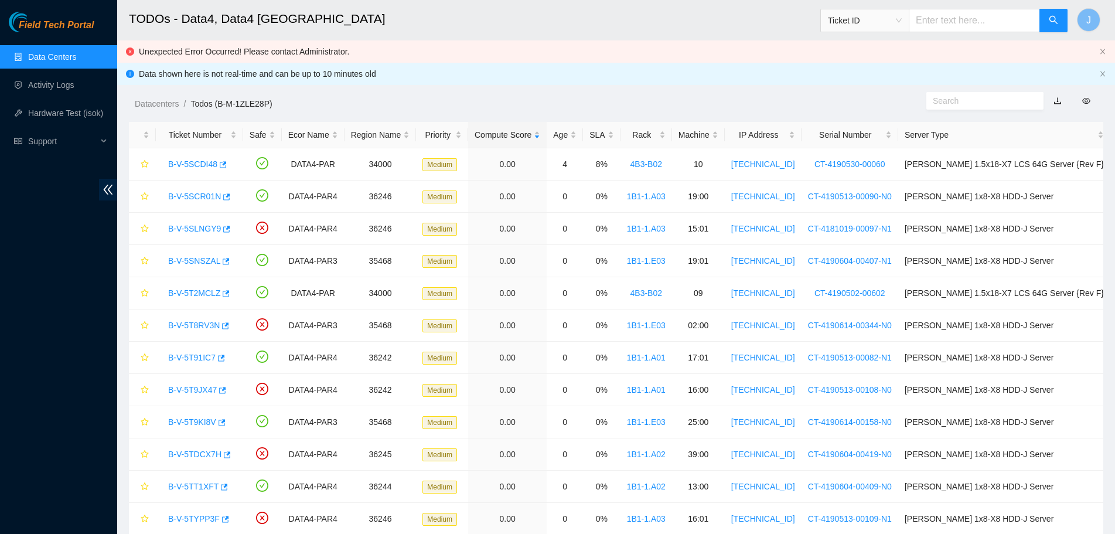
scroll to position [69, 0]
